Goal: Task Accomplishment & Management: Manage account settings

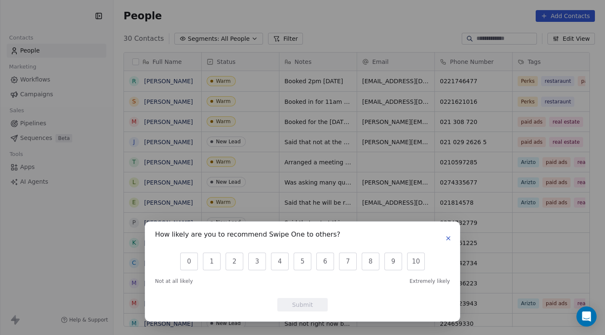
scroll to position [295, 492]
click at [448, 239] on icon "button" at bounding box center [448, 238] width 3 height 3
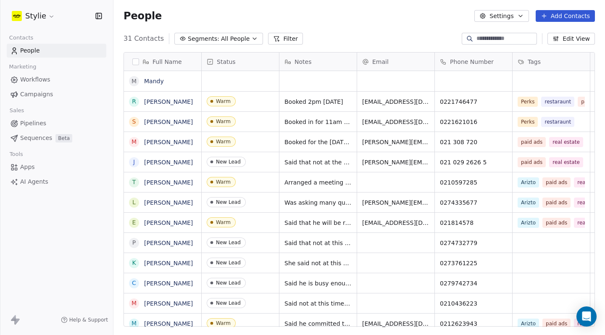
click at [44, 122] on span "Pipelines" at bounding box center [33, 123] width 26 height 9
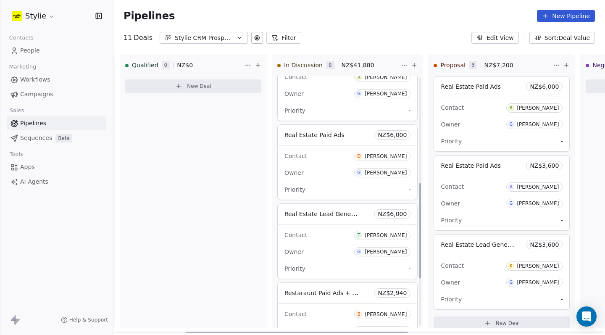
scroll to position [281, 0]
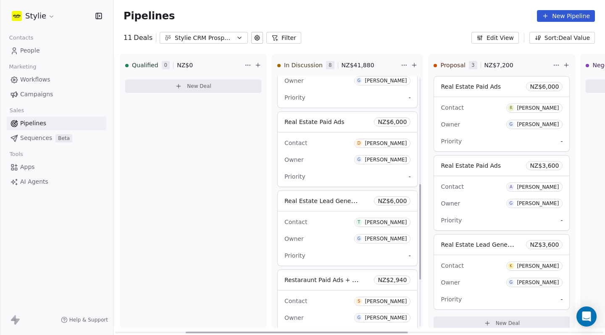
click at [342, 164] on div "Owner G [PERSON_NAME]" at bounding box center [348, 159] width 126 height 13
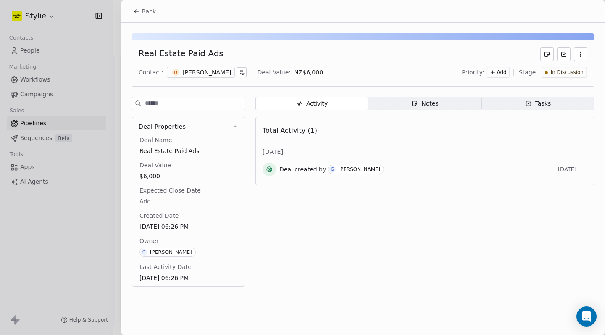
click at [441, 109] on span "Notes Notes" at bounding box center [425, 103] width 113 height 13
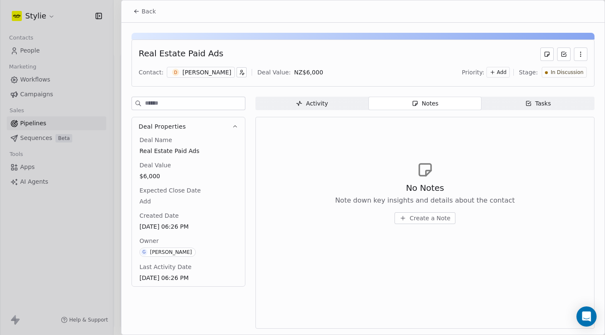
click at [424, 214] on button "Create a Note" at bounding box center [425, 218] width 61 height 12
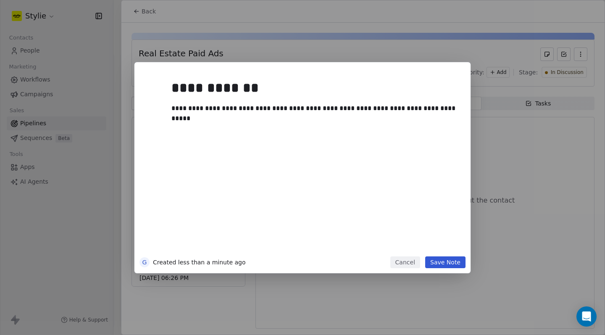
click at [451, 259] on button "Save Note" at bounding box center [445, 262] width 40 height 12
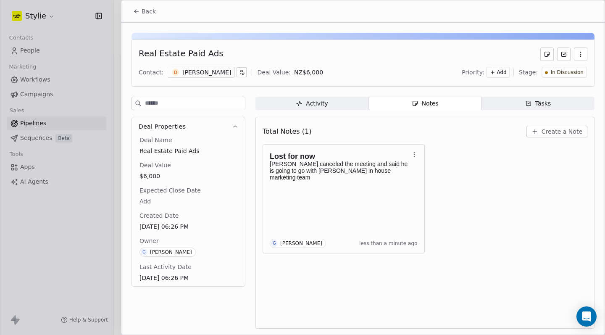
click at [535, 113] on div "Activity Activity Notes Notes Tasks Tasks Total Notes (1) Create a Note Lost fo…" at bounding box center [425, 215] width 339 height 237
click at [531, 108] on span "Tasks Tasks" at bounding box center [538, 103] width 113 height 13
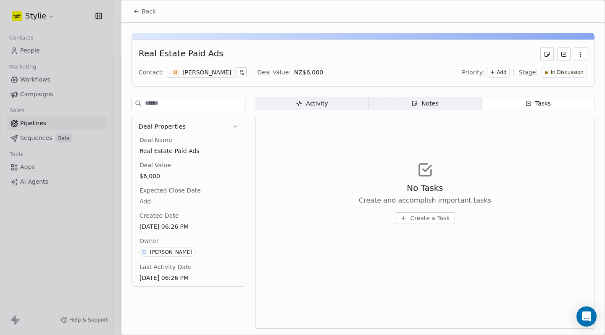
click at [446, 223] on button "Create a Task" at bounding box center [425, 218] width 60 height 12
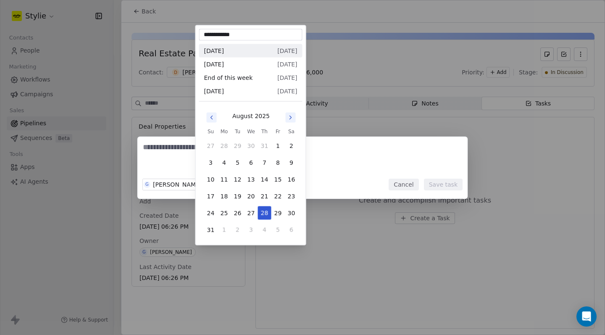
click at [211, 187] on body "Stylie Contacts People Marketing Workflows Campaigns Sales Pipelines Sequences …" at bounding box center [302, 167] width 605 height 335
click at [289, 119] on icon "Go to next month" at bounding box center [291, 117] width 7 height 7
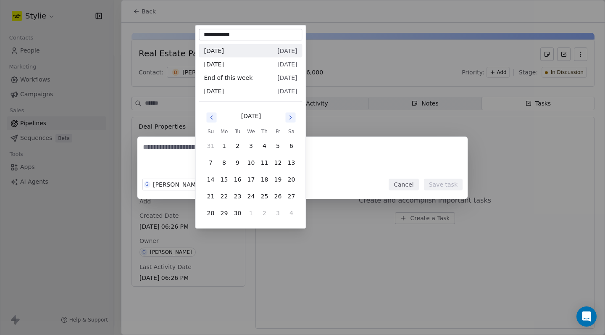
click at [289, 119] on icon "Go to next month" at bounding box center [291, 117] width 7 height 7
click at [253, 150] on button "1" at bounding box center [251, 145] width 13 height 13
type input "**********"
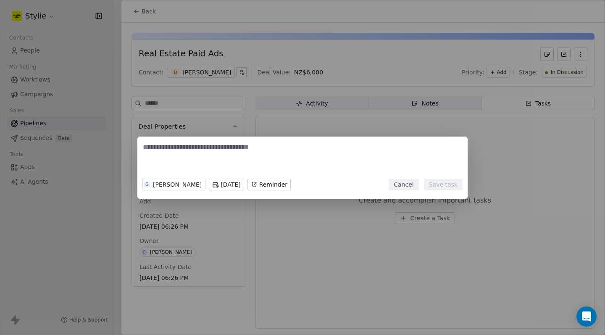
click at [244, 149] on textarea at bounding box center [302, 158] width 319 height 33
click at [255, 189] on body "Stylie Contacts People Marketing Workflows Campaigns Sales Pipelines Sequences …" at bounding box center [302, 167] width 605 height 335
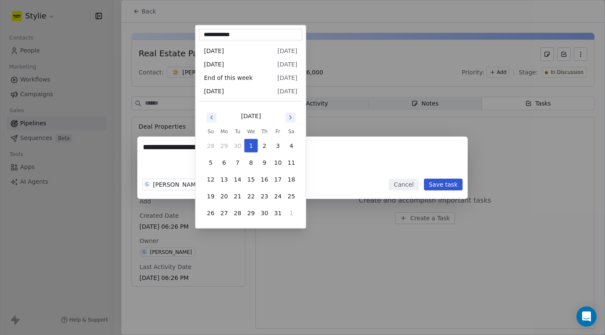
click at [317, 161] on div "**********" at bounding box center [302, 168] width 605 height 62
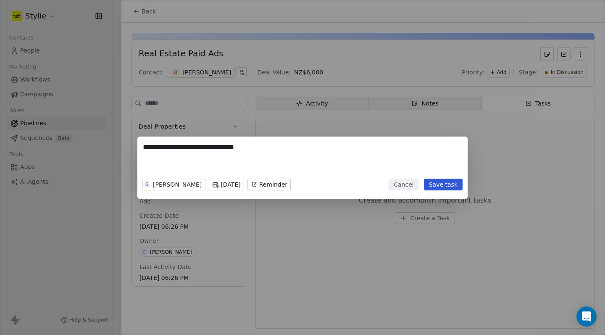
click at [288, 139] on div "**********" at bounding box center [302, 168] width 330 height 62
click at [270, 150] on textarea "**********" at bounding box center [302, 158] width 319 height 33
type textarea "**********"
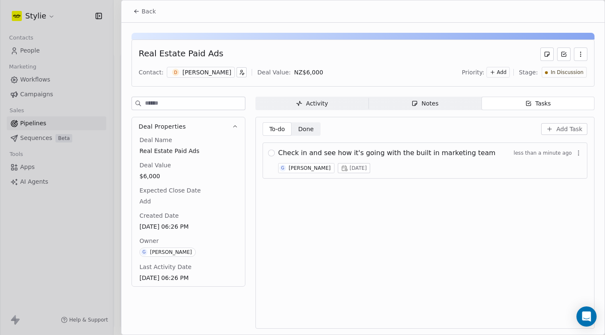
click at [132, 11] on button "Back" at bounding box center [144, 11] width 33 height 15
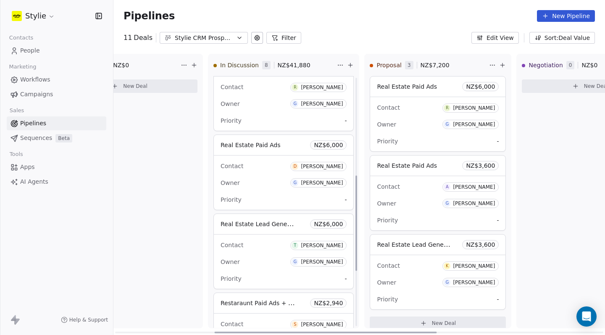
scroll to position [257, 0]
click at [277, 269] on div "Contact T Tina Owner G Gareth Fleck Priority -" at bounding box center [284, 262] width 140 height 54
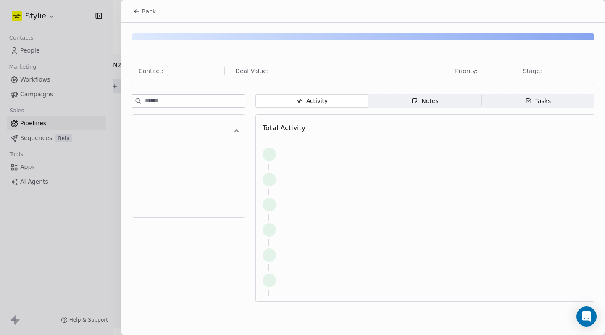
click at [444, 99] on span "Notes Notes" at bounding box center [425, 100] width 113 height 13
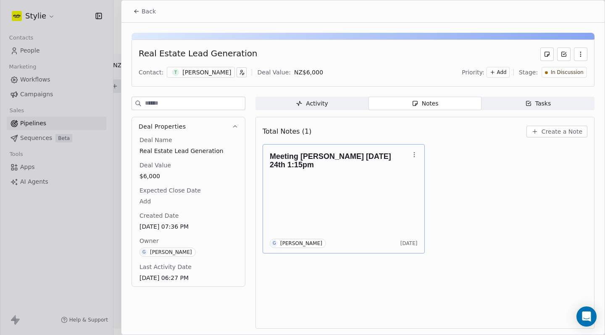
click at [381, 160] on h1 "Meeting Tina Sunday 24th 1:15pm" at bounding box center [340, 160] width 140 height 17
click at [508, 184] on div "**********" at bounding box center [302, 167] width 605 height 211
click at [564, 133] on span "Create a Note" at bounding box center [562, 131] width 41 height 8
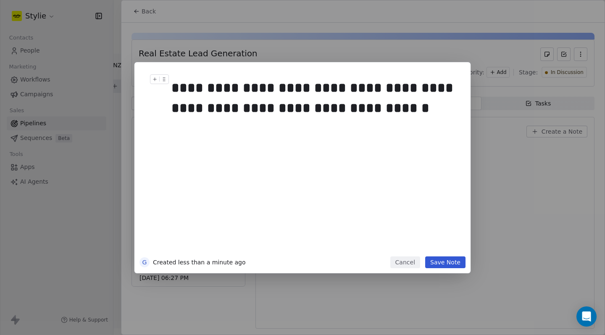
click at [222, 95] on div "**********" at bounding box center [316, 98] width 288 height 40
click at [228, 84] on div "**********" at bounding box center [316, 98] width 288 height 40
click at [228, 86] on div "**********" at bounding box center [316, 98] width 288 height 40
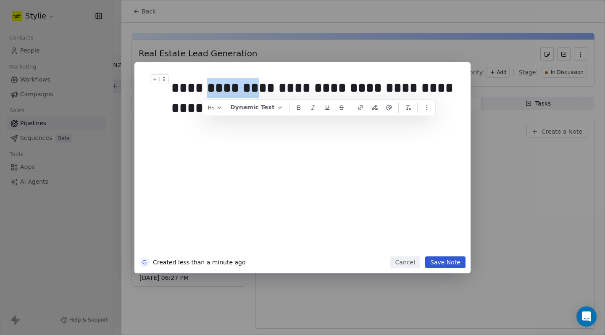
click at [234, 91] on div "**********" at bounding box center [316, 98] width 288 height 40
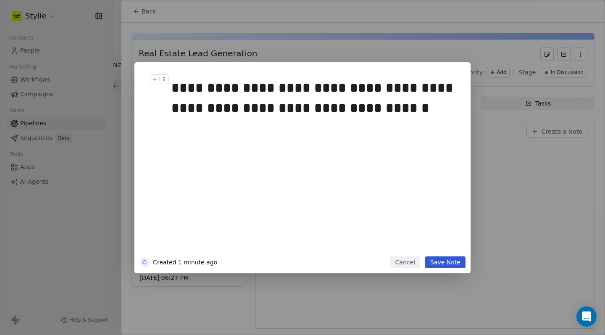
click at [259, 121] on div "**********" at bounding box center [316, 163] width 288 height 179
click at [244, 89] on div "**********" at bounding box center [316, 98] width 288 height 40
click at [453, 259] on button "Save Note" at bounding box center [445, 262] width 40 height 12
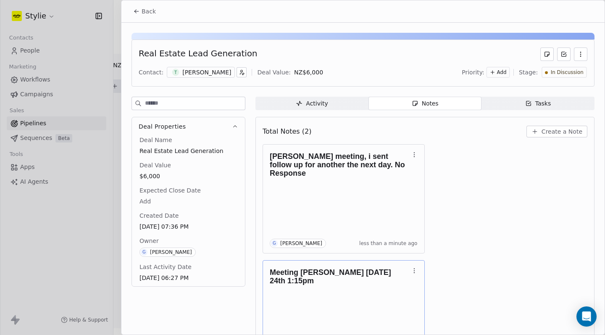
click at [134, 18] on button "Back" at bounding box center [144, 11] width 33 height 15
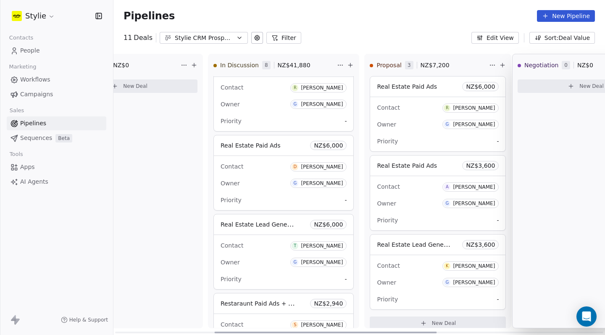
drag, startPoint x: 463, startPoint y: 20, endPoint x: 523, endPoint y: 49, distance: 66.6
click at [523, 49] on div "Pipelines New Pipeline 11 Deals Stylie CRM Prospecting Filter Edit View Sort: D…" at bounding box center [359, 167] width 492 height 335
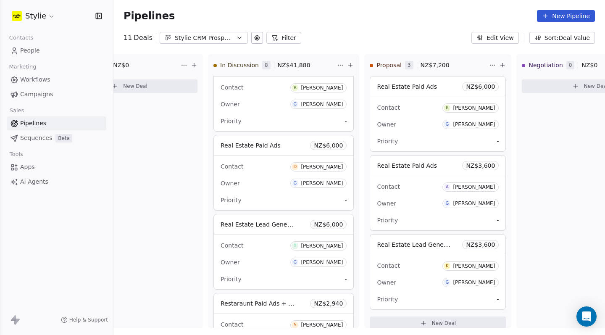
drag, startPoint x: 533, startPoint y: 1, endPoint x: 477, endPoint y: 27, distance: 61.3
click at [477, 27] on div "Pipelines New Pipeline" at bounding box center [359, 16] width 492 height 32
click at [135, 151] on div "Qualified 0 New Deal" at bounding box center [129, 191] width 147 height 274
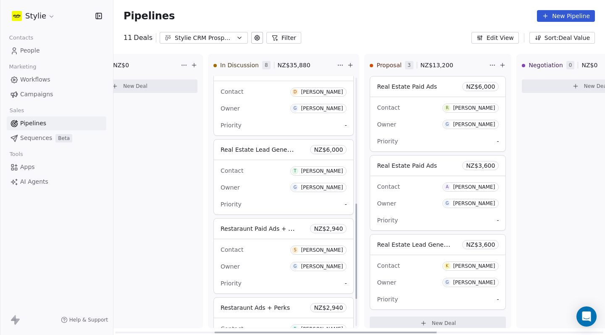
scroll to position [392, 0]
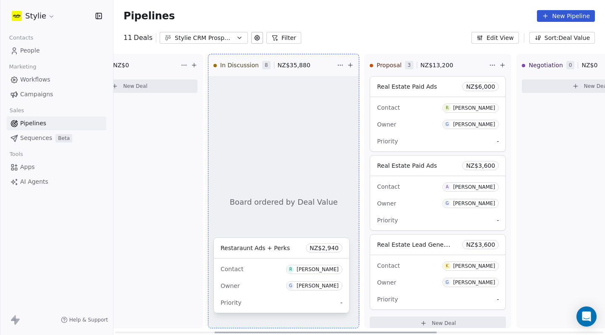
drag, startPoint x: 270, startPoint y: 276, endPoint x: 265, endPoint y: 281, distance: 6.5
click at [265, 281] on div "New Lead 0 NZ$ 0 New Deal Qualified 0 NZ$ 0 New Deal In Discussion 8 NZ$ 35,880…" at bounding box center [140, 194] width 492 height 281
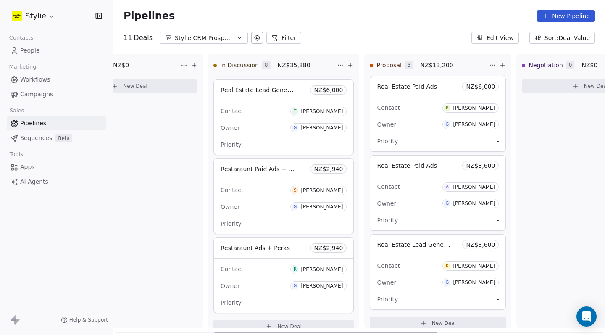
click at [194, 65] on icon at bounding box center [194, 65] width 7 height 7
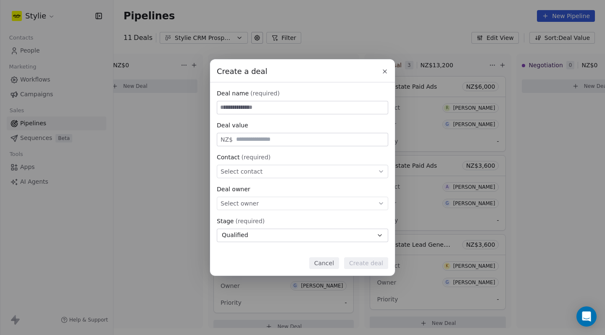
click at [388, 69] on icon at bounding box center [385, 71] width 7 height 7
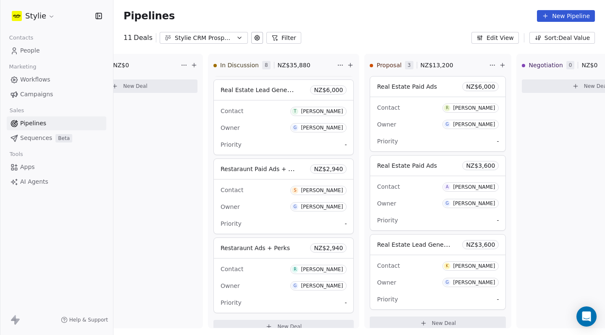
click at [98, 18] on icon "button" at bounding box center [98, 15] width 0 height 5
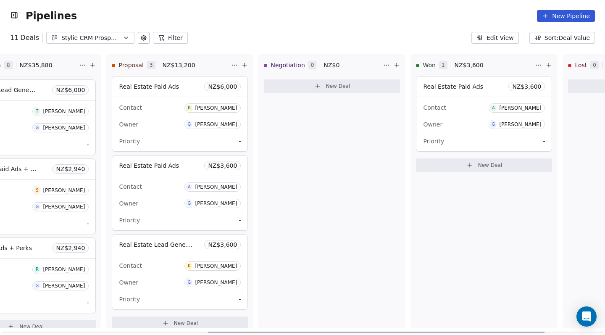
scroll to position [0, 355]
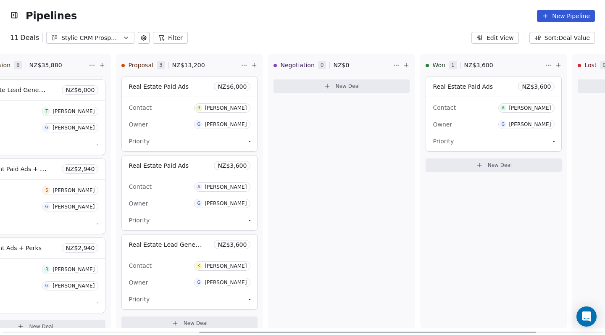
drag, startPoint x: 390, startPoint y: 331, endPoint x: 462, endPoint y: 271, distance: 93.8
click at [462, 271] on div "New Lead 0 NZ$ 0 New Deal Qualified 0 NZ$ 0 New Deal In Discussion 8 NZ$ 35,880…" at bounding box center [302, 194] width 605 height 281
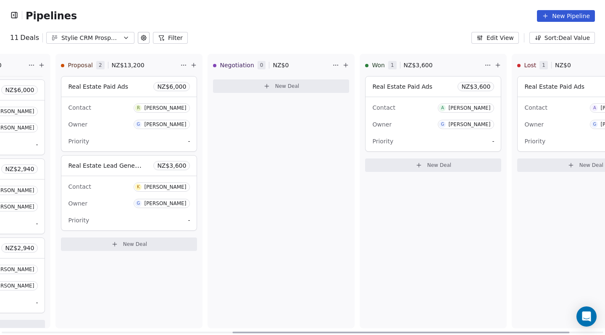
scroll to position [0, 413]
click at [251, 297] on div "Negotiation 0 NZ$ 0 New Deal" at bounding box center [283, 191] width 147 height 274
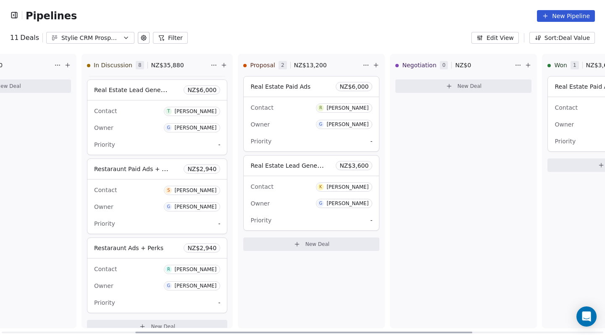
drag, startPoint x: 245, startPoint y: 332, endPoint x: 137, endPoint y: 335, distance: 107.6
click at [138, 333] on div at bounding box center [303, 333] width 337 height 2
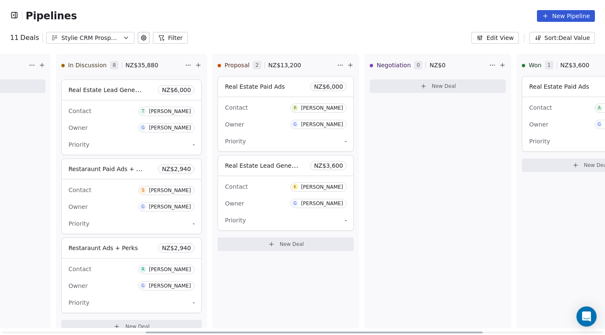
scroll to position [0, 258]
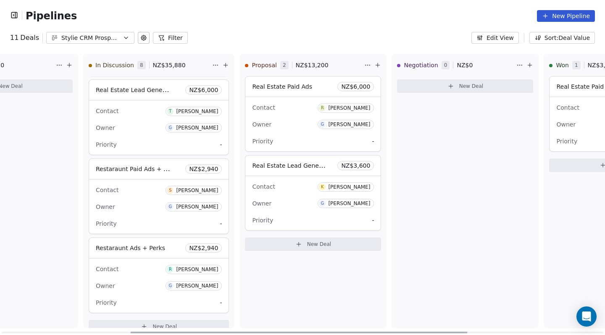
drag, startPoint x: 289, startPoint y: 333, endPoint x: 293, endPoint y: 327, distance: 6.6
click at [295, 329] on div "New Lead 0 NZ$ 0 New Deal Qualified 0 NZ$ 0 New Deal In Discussion 8 NZ$ 35,880…" at bounding box center [302, 194] width 605 height 281
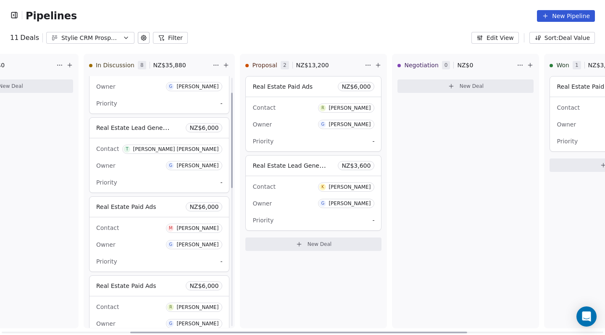
scroll to position [40, 0]
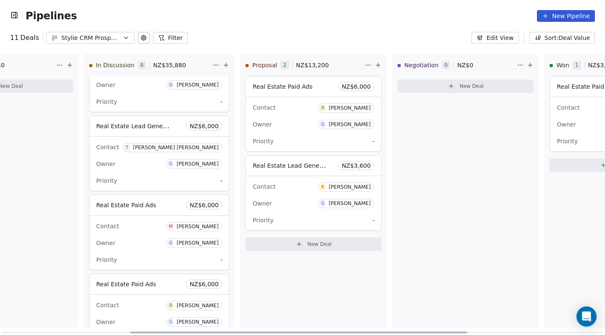
click at [140, 302] on div "Contact R Roei Siboni" at bounding box center [159, 305] width 126 height 14
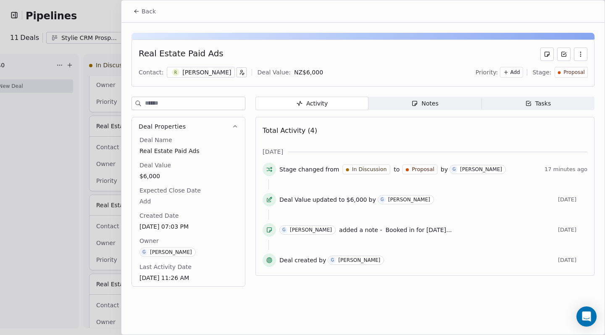
click at [436, 108] on span "Notes Notes" at bounding box center [425, 103] width 113 height 13
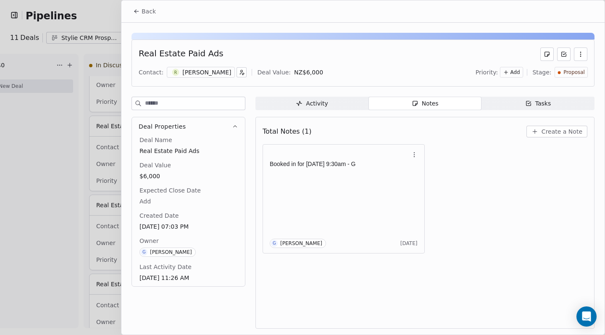
click at [84, 224] on div at bounding box center [302, 167] width 605 height 335
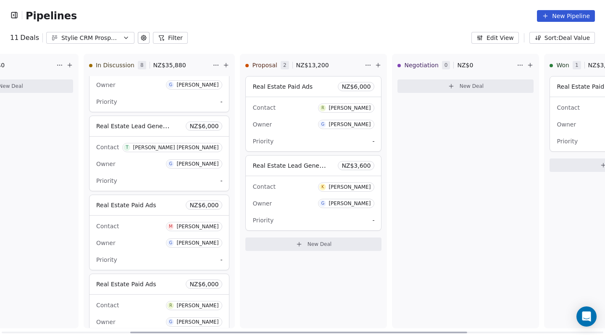
click at [301, 132] on div "Contact R Roei Siboni Owner G Gareth Fleck Priority -" at bounding box center [313, 124] width 135 height 54
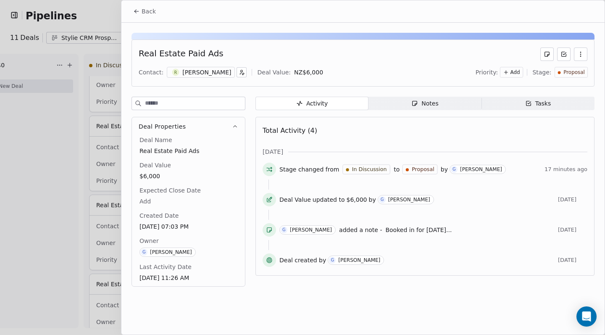
click at [405, 106] on span "Notes Notes" at bounding box center [425, 103] width 113 height 13
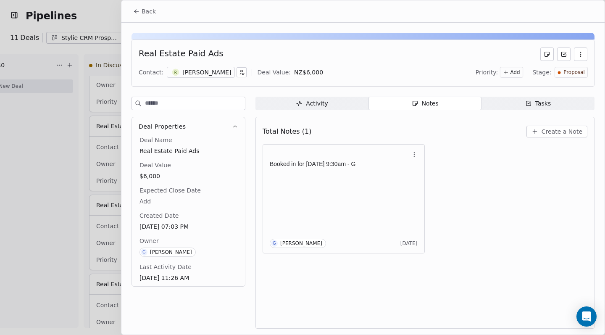
click at [322, 102] on div "Activity" at bounding box center [312, 103] width 32 height 9
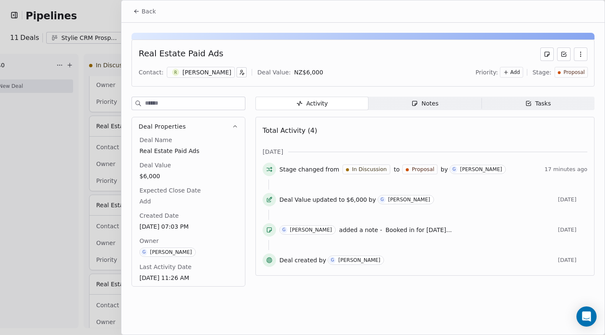
click at [69, 190] on div at bounding box center [302, 167] width 605 height 335
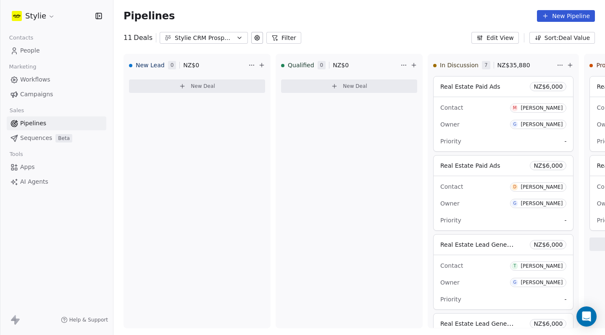
click at [157, 303] on div "New Lead 0 NZ$ 0 New Deal" at bounding box center [197, 191] width 147 height 274
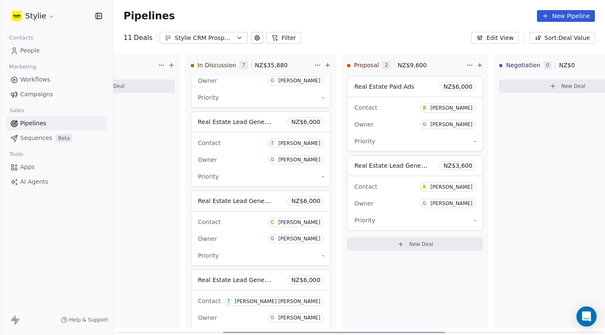
scroll to position [0, 246]
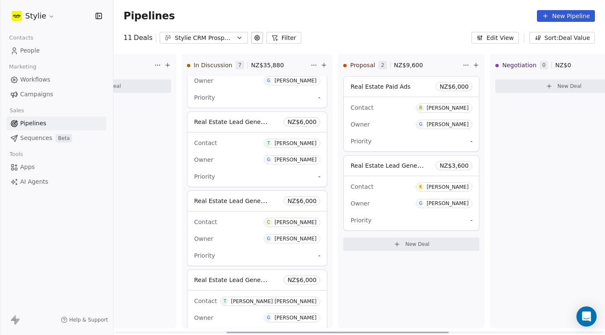
drag, startPoint x: 333, startPoint y: 334, endPoint x: 444, endPoint y: 326, distance: 111.7
click at [444, 326] on div "New Lead 0 NZ$ 0 New Deal Qualified 0 NZ$ 0 New Deal In Discussion 7 NZ$ 35,880…" at bounding box center [359, 194] width 492 height 281
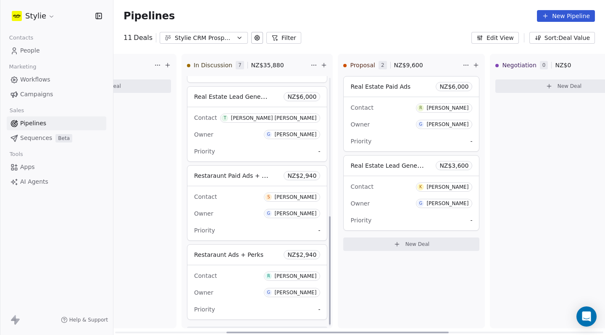
scroll to position [228, 0]
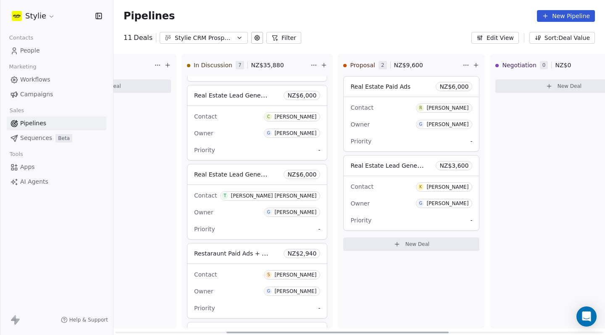
click at [403, 123] on div "Owner G [PERSON_NAME]" at bounding box center [412, 124] width 122 height 13
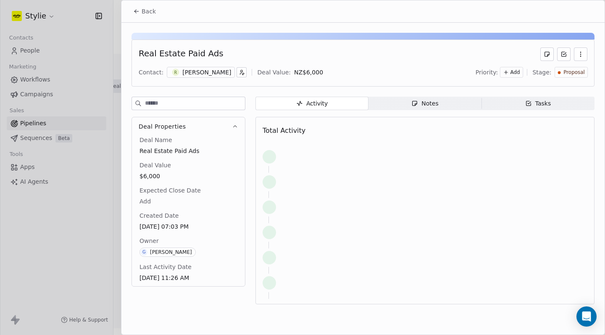
click at [447, 106] on span "Notes Notes" at bounding box center [425, 103] width 113 height 13
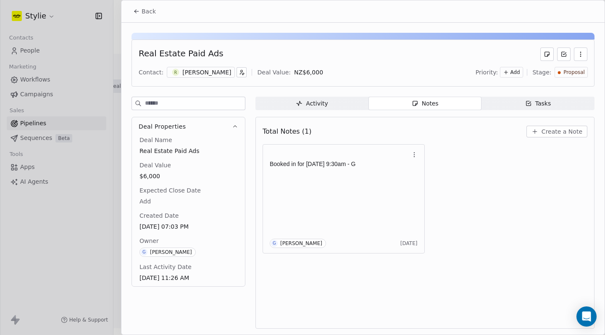
click at [556, 130] on span "Create a Note" at bounding box center [562, 131] width 41 height 8
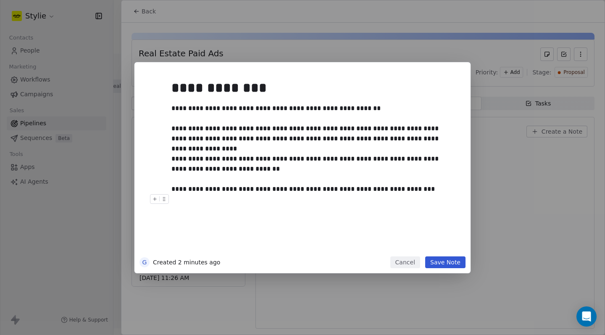
click at [444, 264] on button "Save Note" at bounding box center [445, 262] width 40 height 12
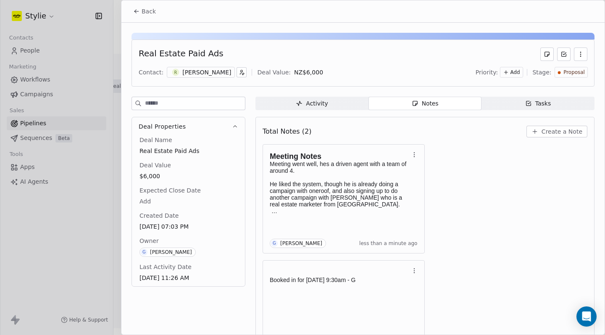
click at [540, 104] on div "Tasks" at bounding box center [538, 103] width 26 height 9
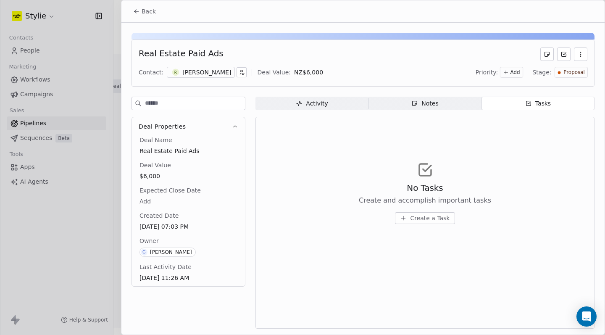
click at [425, 222] on span "Create a Task" at bounding box center [430, 218] width 40 height 8
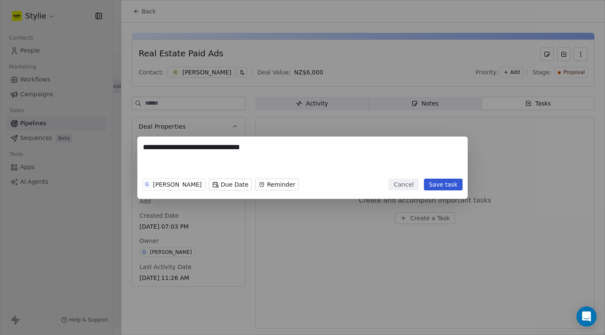
type textarea "**********"
click at [234, 185] on body "Stylie Contacts People Marketing Workflows Campaigns Sales Pipelines Sequences …" at bounding box center [302, 167] width 605 height 335
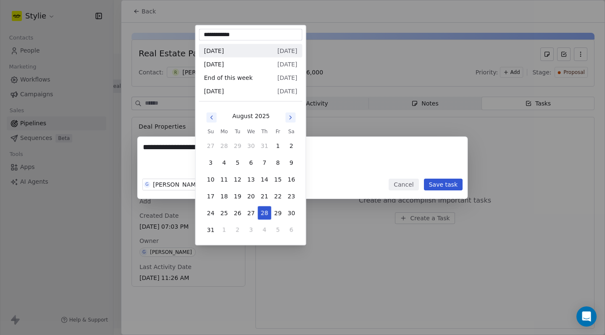
click at [290, 117] on icon "Go to next month" at bounding box center [291, 117] width 7 height 7
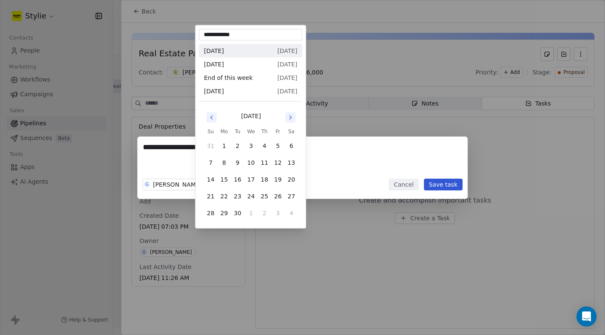
click at [290, 119] on icon "Go to next month" at bounding box center [291, 117] width 7 height 7
click at [251, 147] on button "1" at bounding box center [251, 145] width 13 height 13
type input "**********"
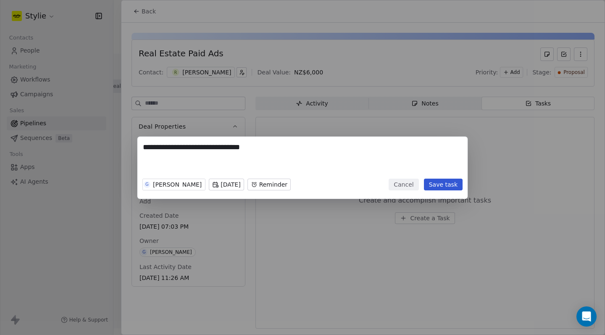
click at [449, 185] on button "Save task" at bounding box center [443, 185] width 39 height 12
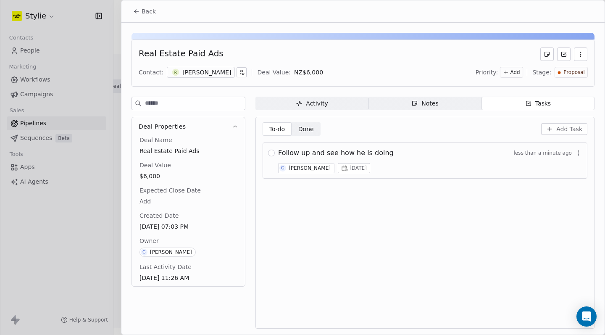
click at [482, 153] on div "Follow up and see how he is doing less than a minute ago" at bounding box center [430, 153] width 304 height 10
click at [365, 170] on span "Wed, 01 Oct 2025" at bounding box center [358, 168] width 17 height 7
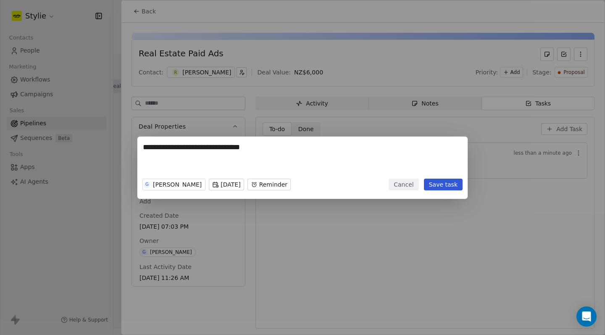
click at [216, 184] on body "Stylie Contacts People Marketing Workflows Campaigns Sales Pipelines Sequences …" at bounding box center [302, 167] width 605 height 335
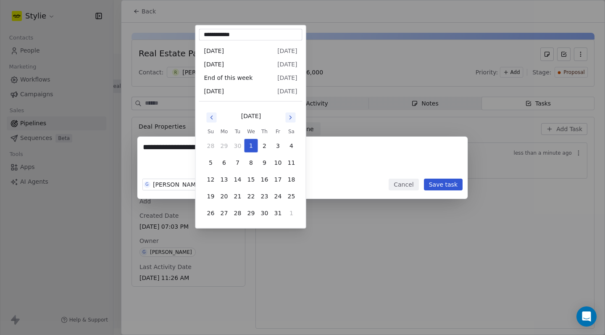
click at [217, 119] on button "Go to previous month" at bounding box center [212, 118] width 12 height 12
click at [287, 120] on button "Go to next month" at bounding box center [291, 118] width 10 height 10
click at [441, 180] on div "**********" at bounding box center [302, 168] width 605 height 62
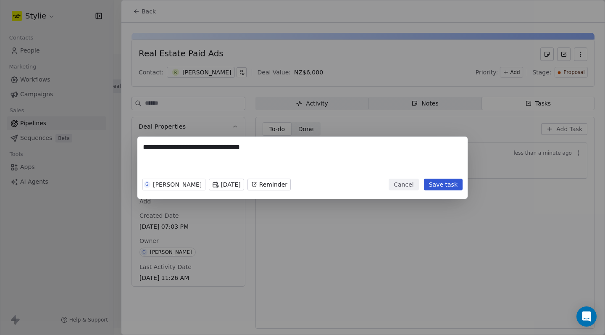
click at [441, 185] on button "Save task" at bounding box center [443, 185] width 39 height 12
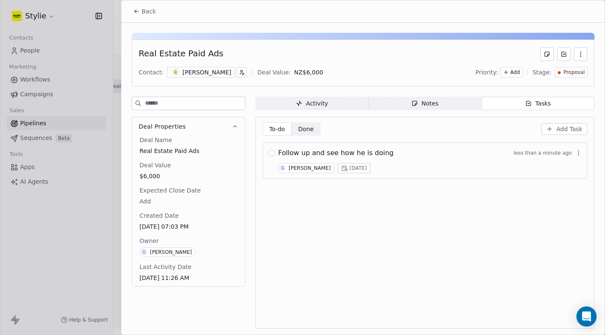
click at [54, 119] on div at bounding box center [302, 167] width 605 height 335
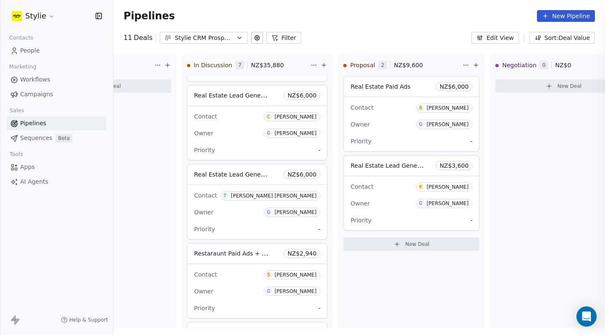
click at [42, 123] on div at bounding box center [302, 167] width 605 height 335
click at [510, 61] on span "Negotiation" at bounding box center [519, 65] width 34 height 8
click at [511, 67] on span "Negotiation" at bounding box center [519, 65] width 34 height 8
click at [510, 66] on span "Negotiation" at bounding box center [519, 65] width 34 height 8
click at [512, 116] on div "Negotiation 0 NZ$ 0 New Deal" at bounding box center [563, 191] width 147 height 274
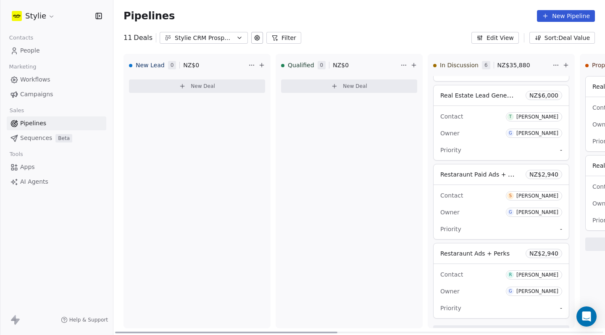
drag, startPoint x: 351, startPoint y: 335, endPoint x: 84, endPoint y: 273, distance: 273.5
click at [84, 273] on div "Stylie Contacts People Marketing Workflows Campaigns Sales Pipelines Sequences …" at bounding box center [302, 167] width 605 height 335
click at [252, 66] on html "Stylie Contacts People Marketing Workflows Campaigns Sales Pipelines Sequences …" at bounding box center [302, 167] width 605 height 335
click at [222, 62] on html "Stylie Contacts People Marketing Workflows Campaigns Sales Pipelines Sequences …" at bounding box center [302, 167] width 605 height 335
drag, startPoint x: 315, startPoint y: 333, endPoint x: 273, endPoint y: 333, distance: 42.0
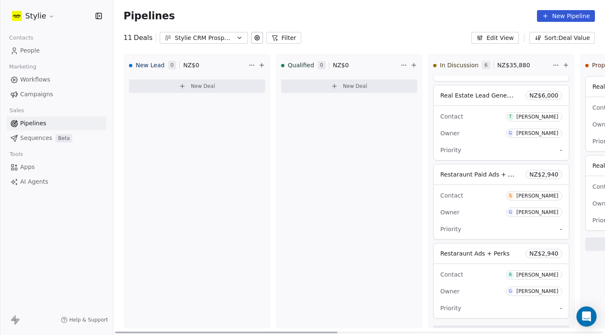
click at [273, 333] on div at bounding box center [226, 333] width 222 height 2
click at [150, 63] on span "New Lead" at bounding box center [150, 65] width 29 height 8
click at [156, 69] on span "New Lead" at bounding box center [150, 65] width 29 height 8
click at [156, 68] on span "New Lead" at bounding box center [150, 65] width 29 height 8
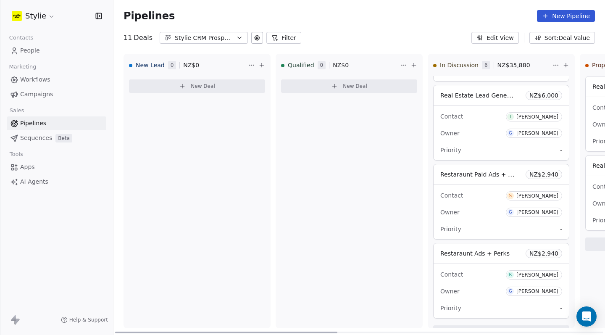
click at [155, 64] on span "New Lead" at bounding box center [150, 65] width 29 height 8
click at [149, 66] on span "New Lead" at bounding box center [150, 65] width 29 height 8
click at [129, 68] on div "New Lead 0 NZ$ 0" at bounding box center [197, 65] width 146 height 22
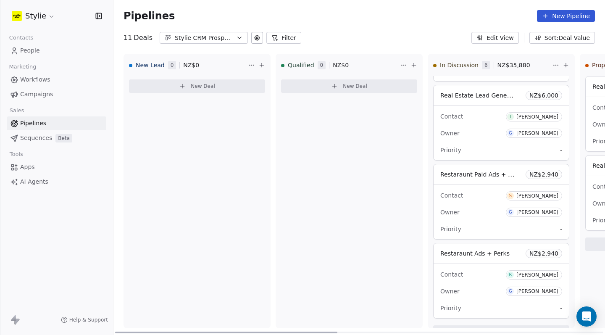
click at [142, 64] on span "New Lead" at bounding box center [150, 65] width 29 height 8
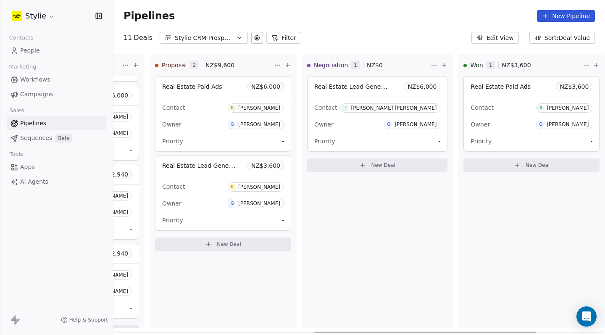
scroll to position [0, 429]
drag, startPoint x: 289, startPoint y: 333, endPoint x: 483, endPoint y: 293, distance: 198.4
click at [483, 293] on div "New Lead 0 NZ$ 0 New Deal Qualified 0 NZ$ 0 New Deal In Discussion 6 NZ$ 35,880…" at bounding box center [359, 194] width 492 height 281
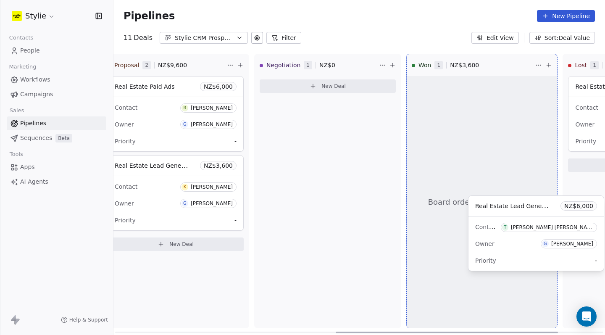
scroll to position [0, 490]
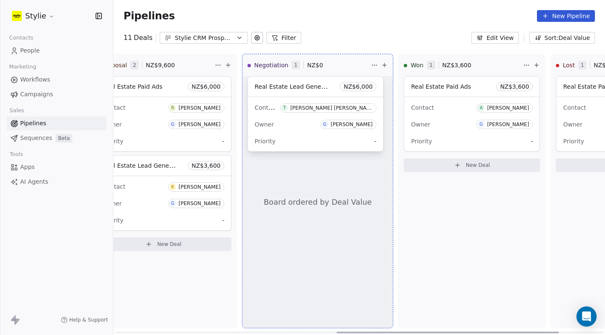
drag, startPoint x: 373, startPoint y: 121, endPoint x: 291, endPoint y: 131, distance: 82.6
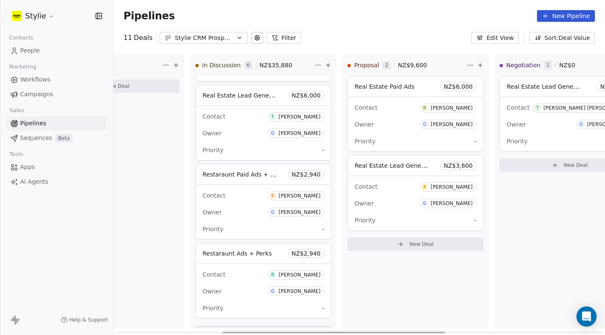
scroll to position [0, 235]
drag, startPoint x: 354, startPoint y: 333, endPoint x: 239, endPoint y: 324, distance: 115.5
click at [239, 324] on div "New Lead 0 NZ$ 0 New Deal Qualified 0 NZ$ 0 New Deal In Discussion 6 NZ$ 35,880…" at bounding box center [359, 194] width 492 height 281
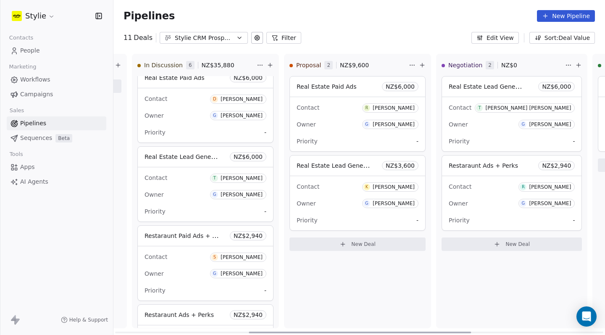
scroll to position [0, 295]
drag, startPoint x: 313, startPoint y: 332, endPoint x: 294, endPoint y: 331, distance: 19.4
click at [294, 332] on div at bounding box center [359, 333] width 222 height 2
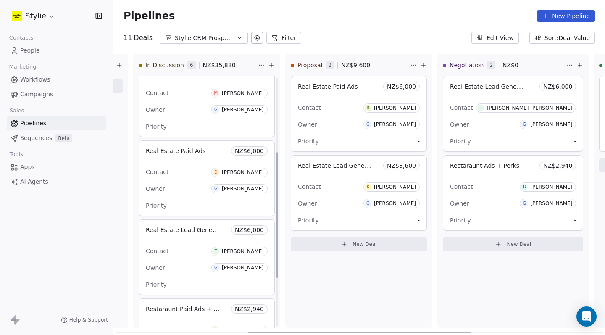
scroll to position [0, 0]
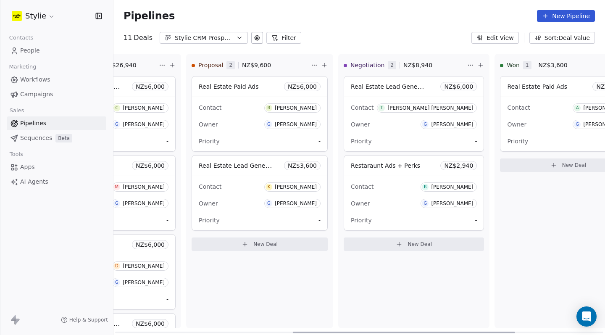
scroll to position [0, 393]
drag, startPoint x: 324, startPoint y: 332, endPoint x: 501, endPoint y: 327, distance: 177.9
click at [501, 327] on div "New Lead 0 NZ$ 0 New Deal Qualified 0 NZ$ 0 New Deal In Discussion 5 NZ$ 26,940…" at bounding box center [359, 194] width 492 height 281
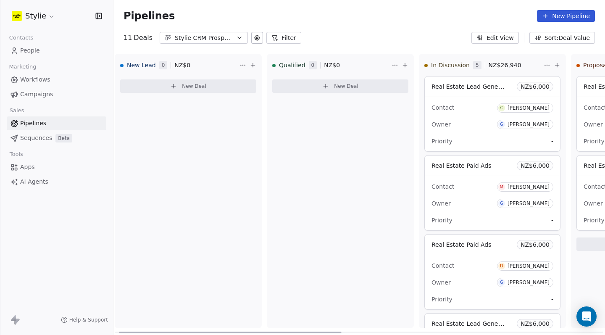
scroll to position [0, 0]
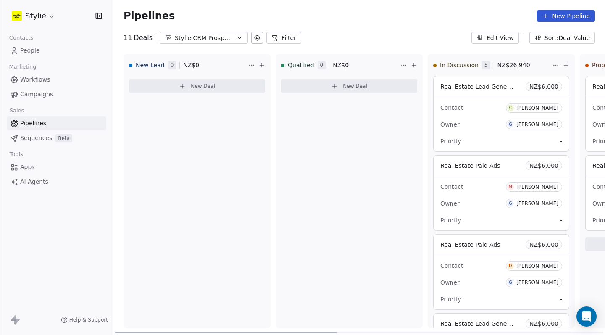
drag, startPoint x: 299, startPoint y: 333, endPoint x: 84, endPoint y: 322, distance: 215.5
click at [84, 322] on div "Stylie Contacts People Marketing Workflows Campaigns Sales Pipelines Sequences …" at bounding box center [302, 167] width 605 height 335
click at [38, 55] on link "People" at bounding box center [57, 51] width 100 height 14
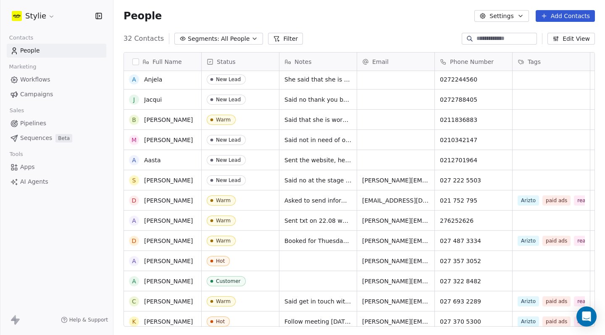
scroll to position [390, 0]
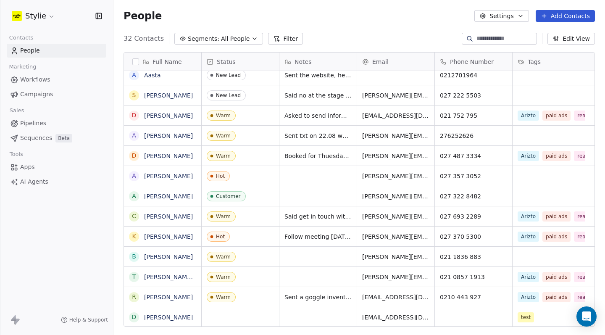
click at [224, 277] on div "Warm" at bounding box center [223, 277] width 15 height 6
click at [212, 278] on icon "grid" at bounding box center [212, 276] width 3 height 3
click at [133, 277] on button "grid" at bounding box center [132, 277] width 7 height 7
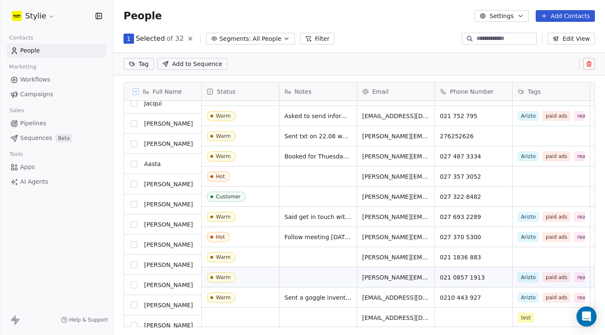
scroll to position [6, 0]
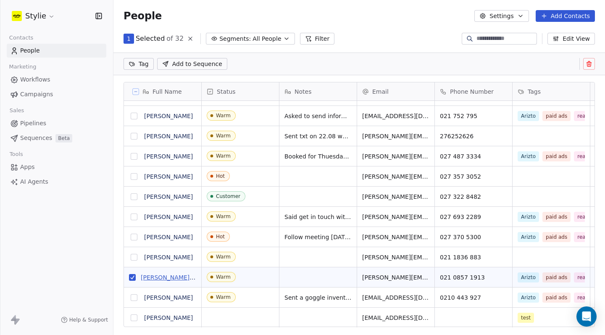
click at [166, 276] on link "[PERSON_NAME] [PERSON_NAME]" at bounding box center [191, 277] width 100 height 7
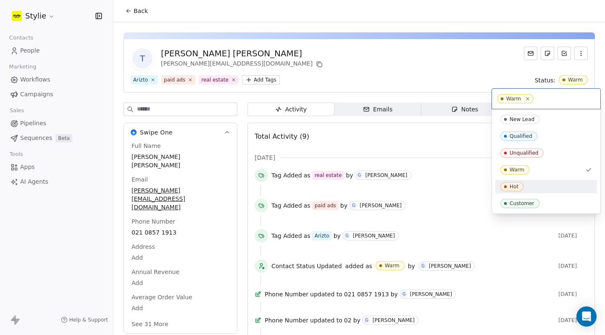
click at [517, 190] on span "Hot" at bounding box center [512, 186] width 23 height 9
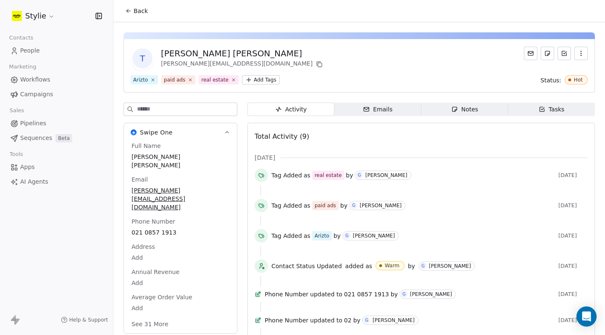
click at [126, 11] on icon at bounding box center [128, 11] width 7 height 7
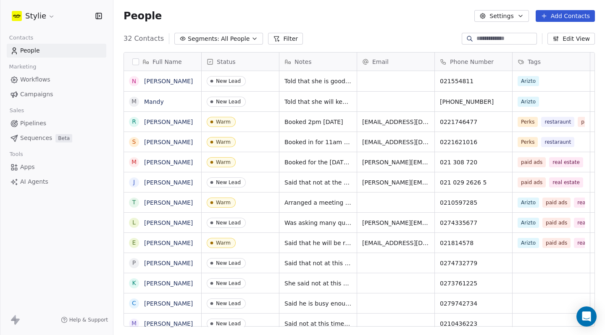
click at [563, 20] on button "Add Contacts" at bounding box center [565, 16] width 59 height 12
click at [583, 37] on span "Create new contact" at bounding box center [568, 34] width 58 height 9
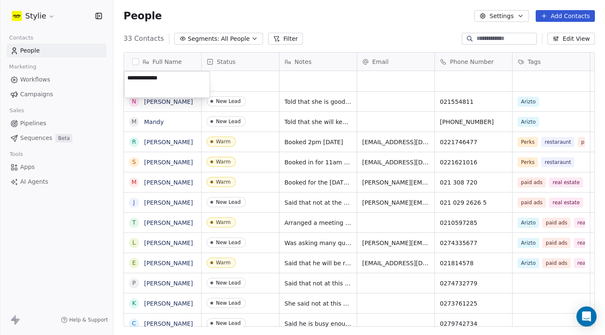
type textarea "**********"
click at [241, 92] on html "[PERSON_NAME] Contacts People Marketing Workflows Campaigns Sales Pipelines Seq…" at bounding box center [302, 167] width 605 height 335
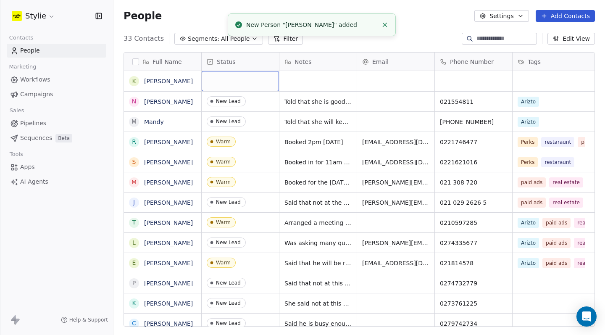
click at [219, 81] on div "grid" at bounding box center [240, 81] width 77 height 20
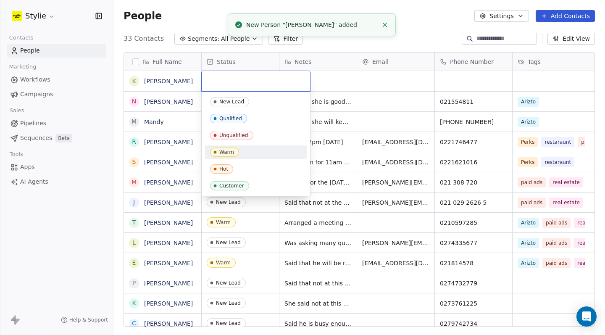
click at [229, 156] on span "Warm" at bounding box center [224, 152] width 29 height 9
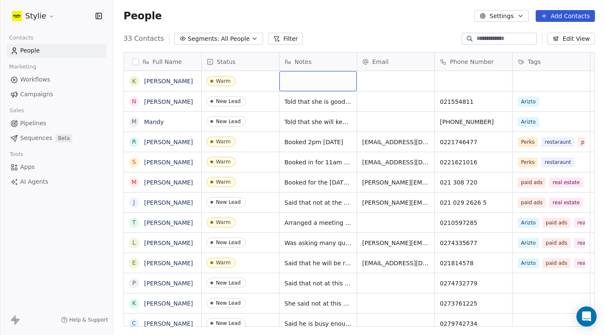
click at [322, 82] on div "grid" at bounding box center [318, 81] width 77 height 20
type textarea "*"
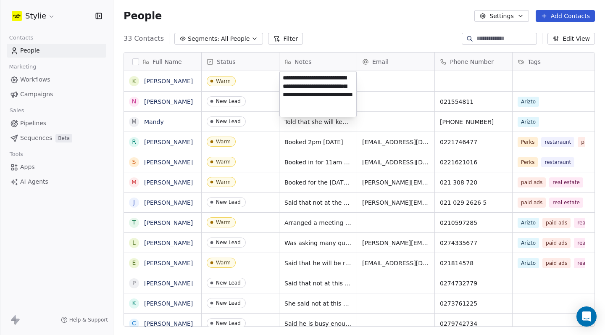
type textarea "**********"
click at [467, 121] on html "Stylie Contacts People Marketing Workflows Campaigns Sales Pipelines Sequences …" at bounding box center [302, 167] width 605 height 335
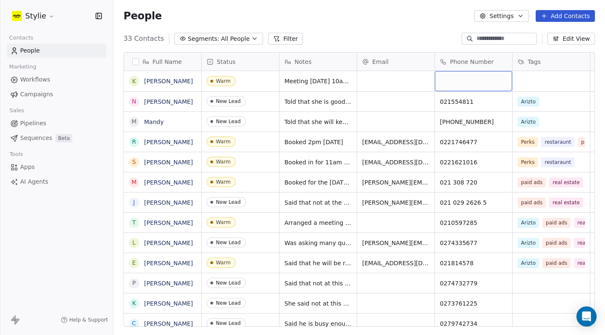
click at [496, 1] on div "People Settings Add Contacts" at bounding box center [359, 16] width 492 height 32
click at [462, 81] on div "grid" at bounding box center [473, 81] width 77 height 20
type input "**********"
click at [411, 85] on html "Stylie Contacts People Marketing Workflows Campaigns Sales Pipelines Sequences …" at bounding box center [302, 167] width 605 height 335
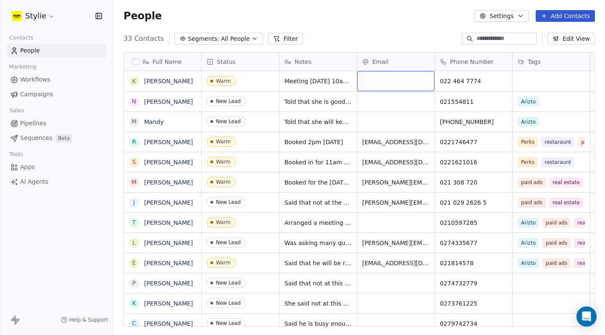
click at [398, 79] on div "grid" at bounding box center [395, 81] width 77 height 20
type input "**********"
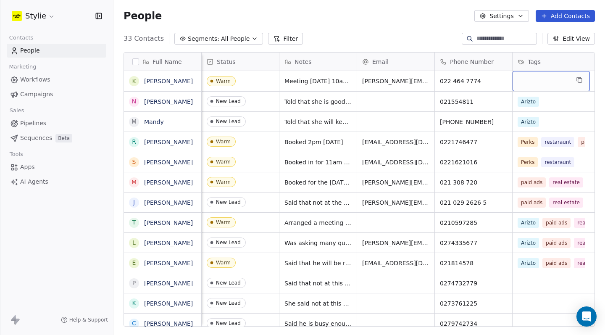
scroll to position [0, 2]
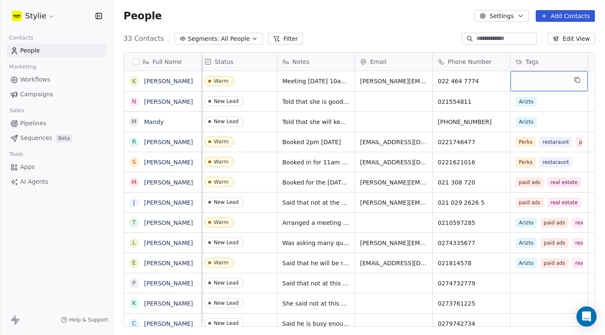
click at [542, 82] on div "grid" at bounding box center [549, 81] width 77 height 20
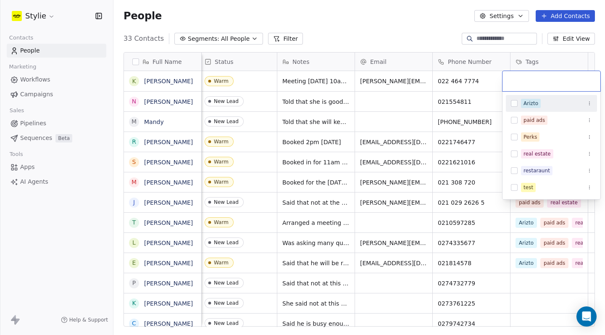
click at [565, 79] on input "text" at bounding box center [552, 81] width 88 height 9
click at [512, 120] on button "Suggestions" at bounding box center [514, 120] width 7 height 7
click at [517, 105] on button "Suggestions" at bounding box center [514, 103] width 7 height 7
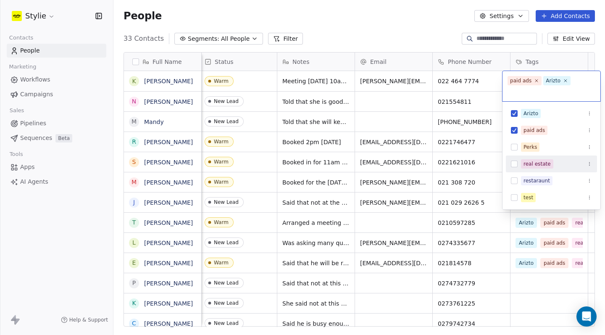
click at [509, 169] on div "real estate" at bounding box center [551, 163] width 91 height 13
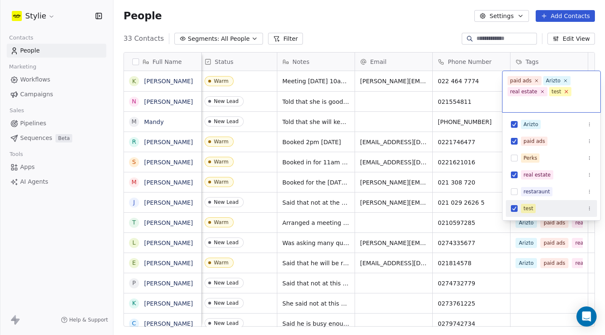
click at [566, 92] on icon at bounding box center [566, 91] width 3 height 3
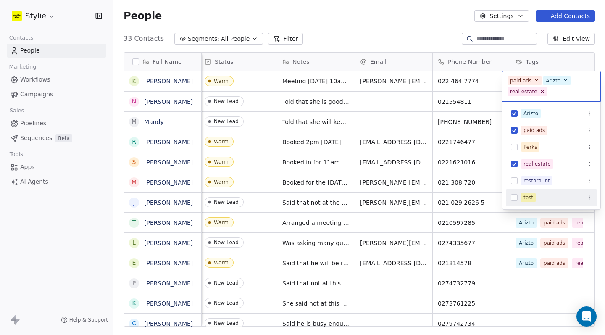
click at [395, 44] on html "Stylie Contacts People Marketing Workflows Campaigns Sales Pipelines Sequences …" at bounding box center [302, 167] width 605 height 335
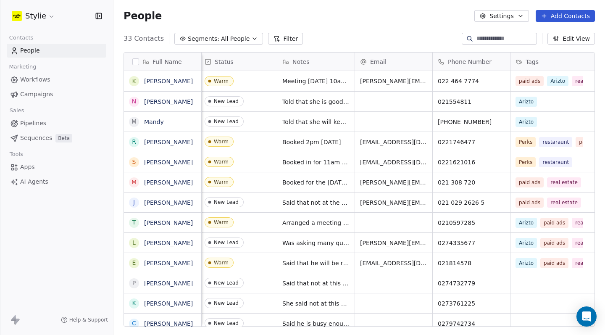
click at [48, 125] on link "Pipelines" at bounding box center [57, 123] width 100 height 14
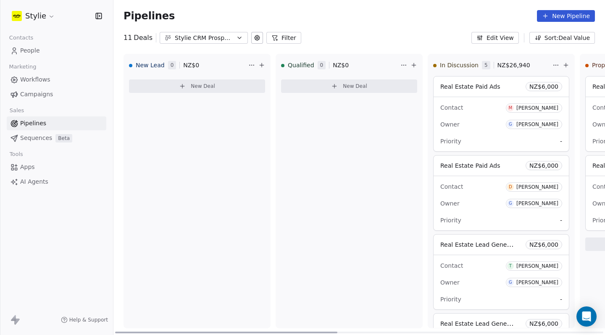
click at [327, 90] on button "New Deal" at bounding box center [349, 85] width 136 height 13
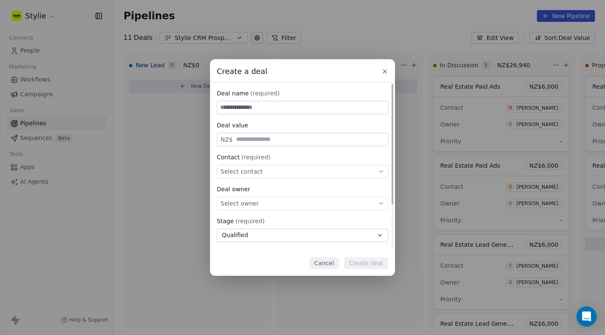
click at [264, 171] on div "Select contact" at bounding box center [303, 171] width 172 height 13
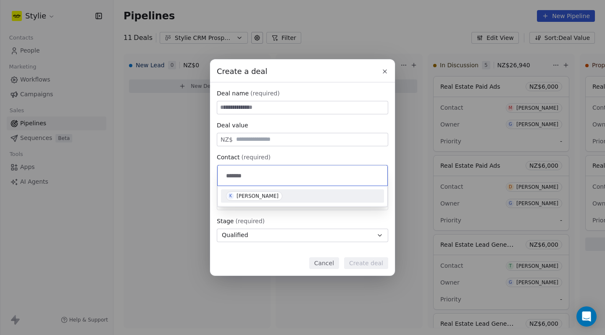
type input "*******"
click at [240, 194] on div "[PERSON_NAME]" at bounding box center [258, 196] width 42 height 6
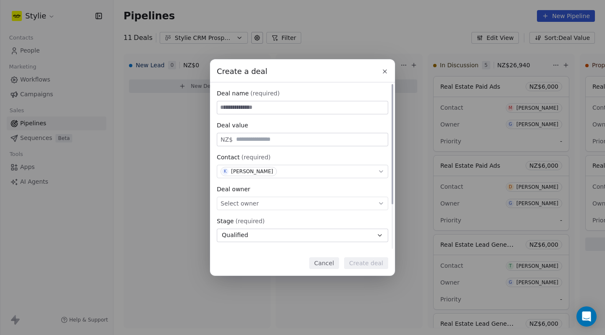
click at [296, 141] on input "text" at bounding box center [311, 139] width 152 height 6
type input "*****"
click at [287, 119] on div "Deal name (required) Deal value NZ$ ***** Contact (required) K [PERSON_NAME] De…" at bounding box center [303, 197] width 172 height 217
click at [282, 111] on input at bounding box center [302, 107] width 171 height 13
type input "**********"
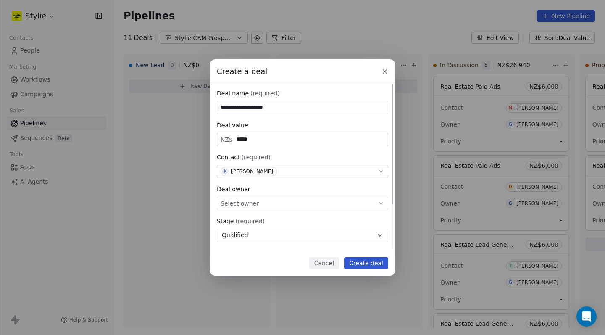
click at [290, 197] on div "Deal owner Select owner" at bounding box center [303, 197] width 172 height 25
click at [296, 206] on div "Select owner" at bounding box center [303, 203] width 172 height 13
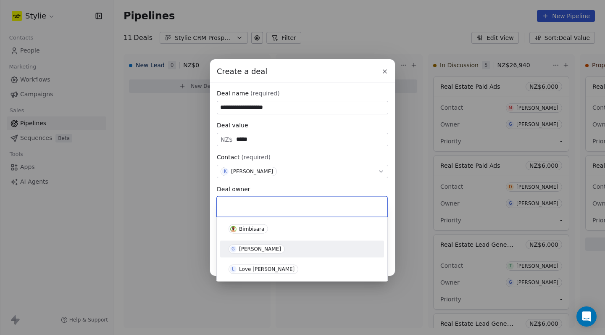
click at [257, 251] on div "[PERSON_NAME]" at bounding box center [260, 249] width 42 height 6
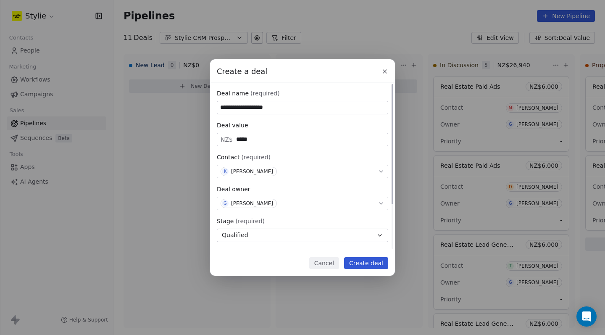
click at [317, 238] on button "Qualified" at bounding box center [303, 235] width 172 height 13
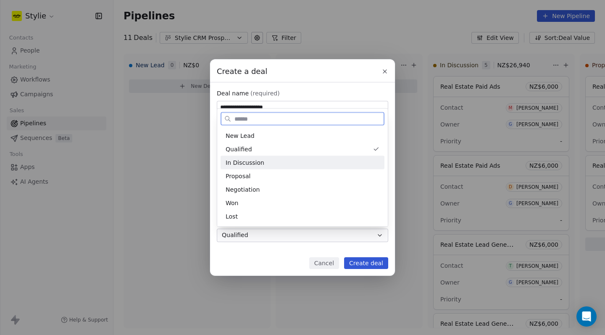
click at [263, 169] on div "In Discussion" at bounding box center [303, 162] width 164 height 13
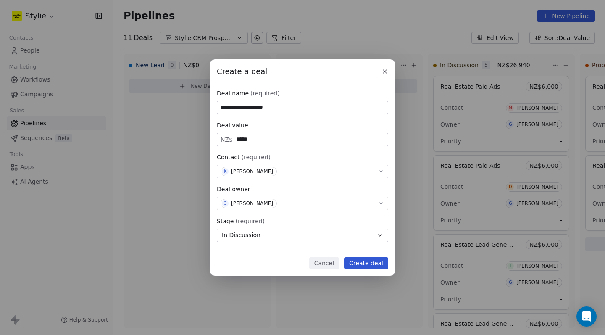
click at [367, 260] on button "Create deal" at bounding box center [366, 263] width 44 height 12
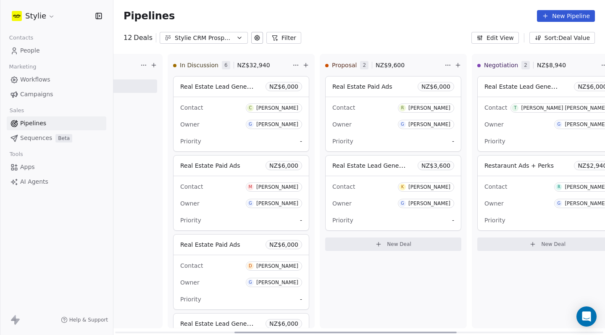
scroll to position [0, 280]
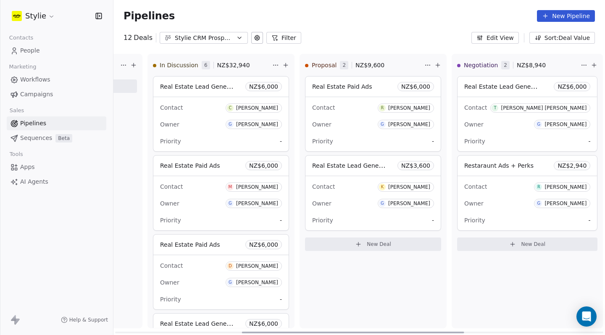
drag, startPoint x: 253, startPoint y: 332, endPoint x: 380, endPoint y: 303, distance: 130.2
click at [380, 303] on div "New Lead 0 NZ$ 0 New Deal Qualified 0 NZ$ 0 New Deal In Discussion 6 NZ$ 32,940…" at bounding box center [359, 194] width 492 height 281
click at [235, 206] on div "Owner G [PERSON_NAME]" at bounding box center [221, 203] width 122 height 13
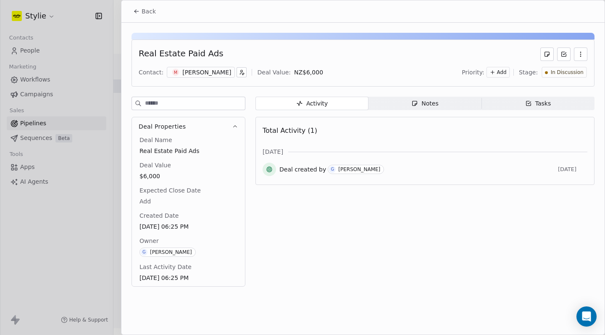
click at [435, 102] on div "Notes" at bounding box center [425, 103] width 27 height 9
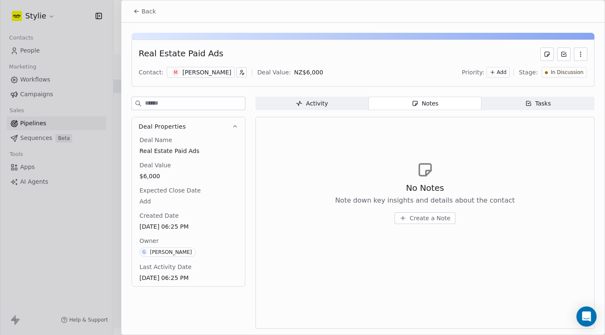
click at [441, 218] on span "Create a Note" at bounding box center [430, 218] width 41 height 8
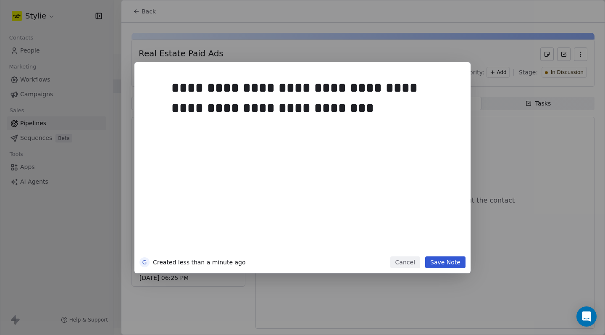
click at [456, 261] on button "Save Note" at bounding box center [445, 262] width 40 height 12
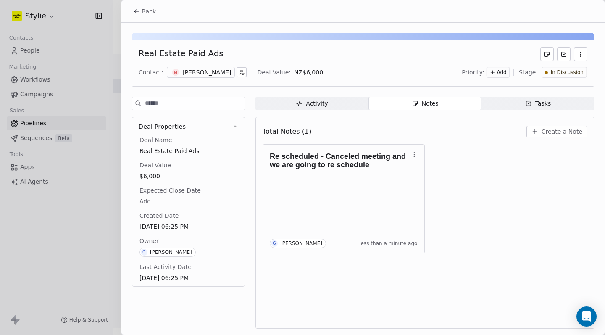
click at [142, 12] on span "Back" at bounding box center [149, 11] width 14 height 8
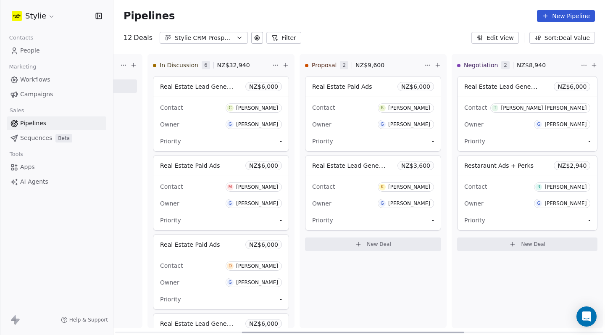
click at [219, 179] on div "Contact M [PERSON_NAME]" at bounding box center [221, 186] width 122 height 14
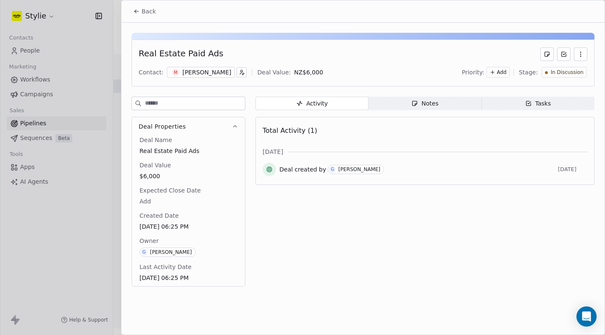
click at [524, 101] on span "Tasks Tasks" at bounding box center [538, 103] width 113 height 13
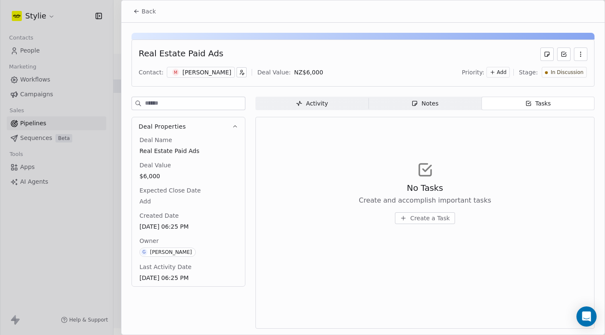
click at [426, 216] on span "Create a Task" at bounding box center [430, 218] width 40 height 8
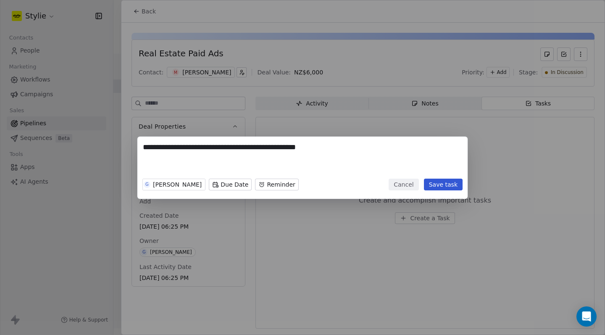
type textarea "**********"
click at [230, 177] on div "G [PERSON_NAME] Due Date Reminder" at bounding box center [220, 184] width 156 height 18
click at [227, 190] on body "Stylie Contacts People Marketing Workflows Campaigns Sales Pipelines Sequences …" at bounding box center [302, 167] width 605 height 335
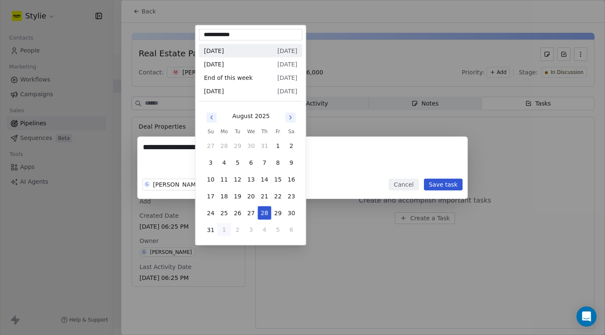
click at [224, 230] on button "1" at bounding box center [224, 229] width 13 height 13
type input "**********"
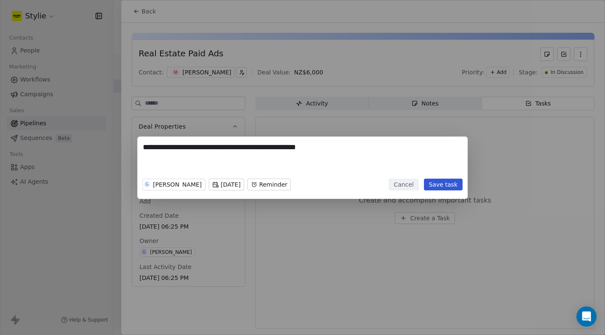
click at [456, 186] on button "Save task" at bounding box center [443, 185] width 39 height 12
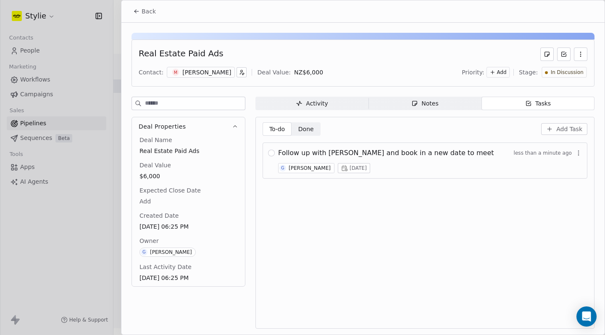
click at [133, 14] on icon at bounding box center [136, 11] width 7 height 7
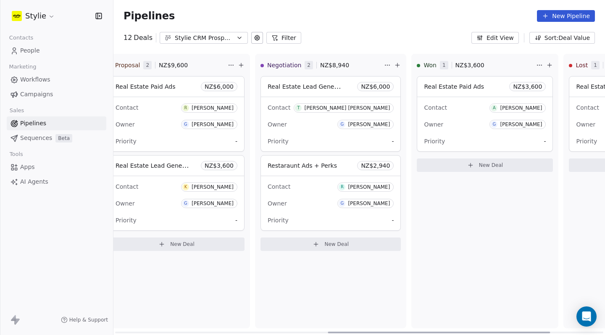
scroll to position [0, 471]
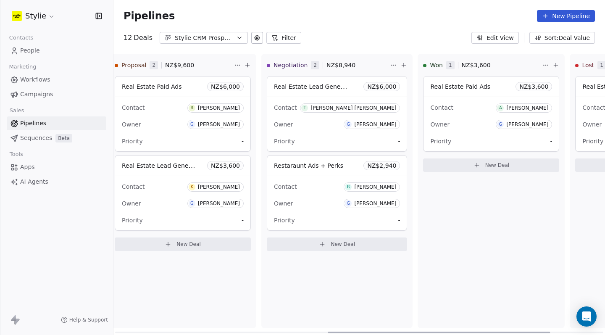
drag, startPoint x: 372, startPoint y: 331, endPoint x: 458, endPoint y: 322, distance: 86.6
click at [458, 322] on div "New Lead 0 NZ$ 0 New Deal Qualified 0 NZ$ 0 New Deal In Discussion 6 NZ$ 32,940…" at bounding box center [359, 194] width 492 height 281
click at [332, 97] on div "Contact T [PERSON_NAME] [PERSON_NAME] Owner G [PERSON_NAME] Priority -" at bounding box center [337, 124] width 140 height 54
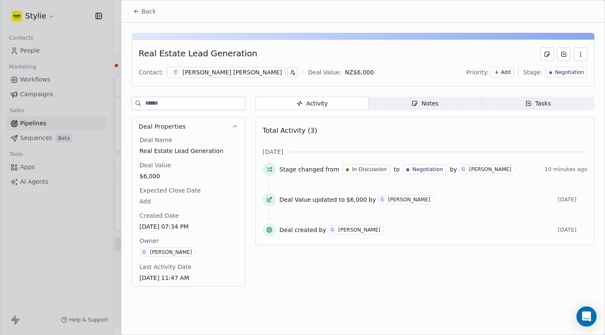
click at [472, 104] on span "Notes Notes" at bounding box center [425, 103] width 113 height 13
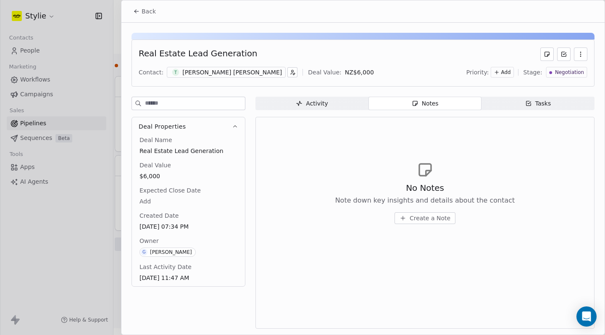
click at [409, 217] on button "Create a Note" at bounding box center [425, 218] width 61 height 12
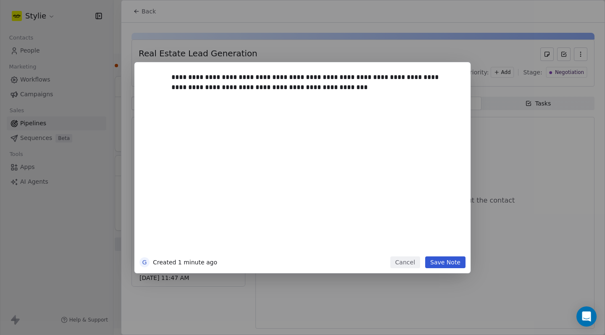
click at [455, 270] on div "**********" at bounding box center [303, 167] width 336 height 211
click at [456, 265] on button "Save Note" at bounding box center [445, 262] width 40 height 12
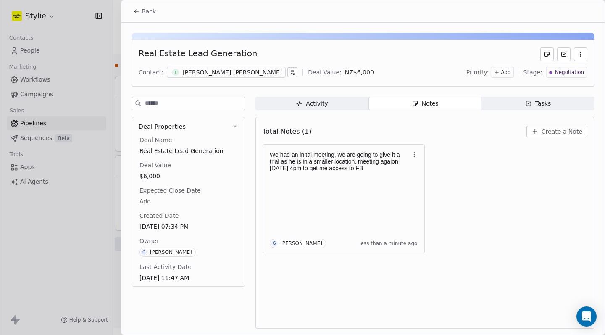
click at [143, 13] on span "Back" at bounding box center [149, 11] width 14 height 8
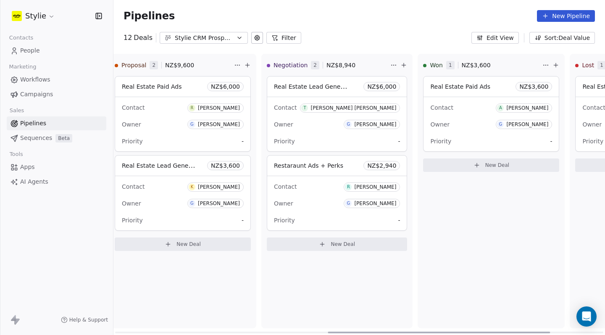
click at [333, 201] on div "Owner G [PERSON_NAME]" at bounding box center [337, 203] width 126 height 13
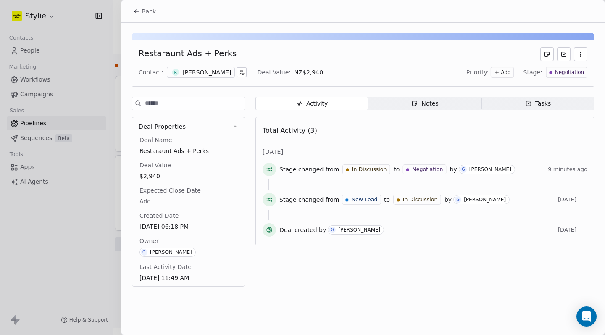
click at [439, 104] on span "Notes Notes" at bounding box center [425, 103] width 113 height 13
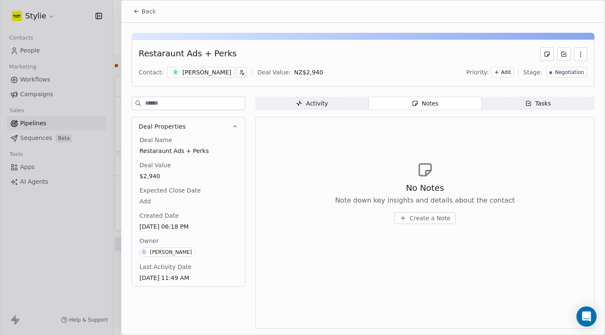
click at [445, 217] on span "Create a Note" at bounding box center [430, 218] width 41 height 8
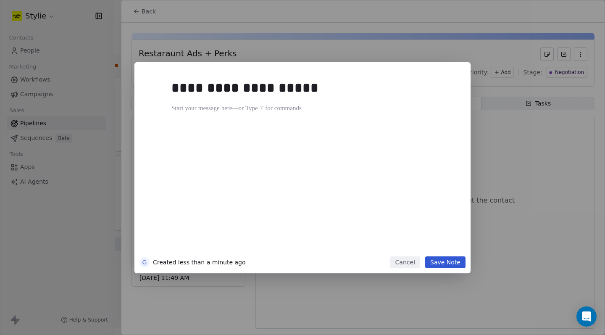
click at [358, 150] on div "**********" at bounding box center [316, 163] width 288 height 179
click at [440, 261] on button "Save Note" at bounding box center [445, 262] width 40 height 12
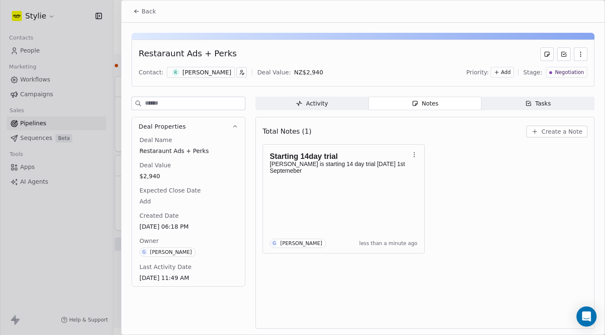
click at [141, 16] on button "Back" at bounding box center [144, 11] width 33 height 15
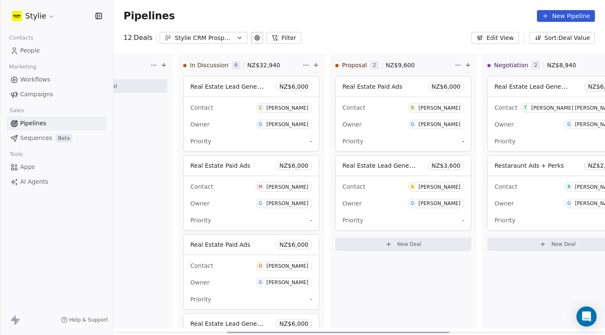
scroll to position [0, 248]
drag, startPoint x: 345, startPoint y: 335, endPoint x: 244, endPoint y: 330, distance: 101.0
click at [244, 332] on div at bounding box center [338, 333] width 222 height 2
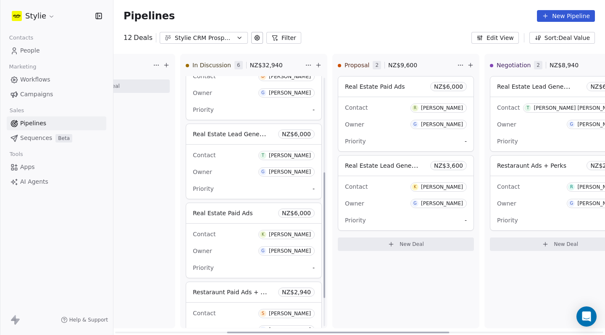
scroll to position [246, 0]
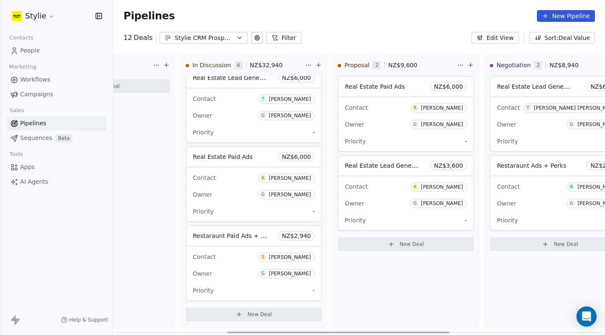
click at [245, 272] on div "Owner G [PERSON_NAME]" at bounding box center [254, 273] width 122 height 13
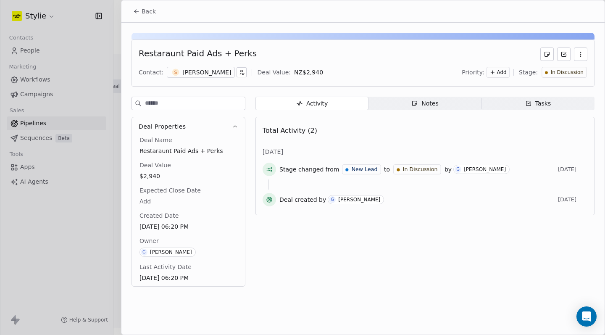
click at [430, 111] on div "Activity Activity Notes Notes Tasks Tasks Total Activity (2) [DATE] Stage chang…" at bounding box center [425, 194] width 339 height 195
click at [431, 106] on div "Notes" at bounding box center [425, 103] width 27 height 9
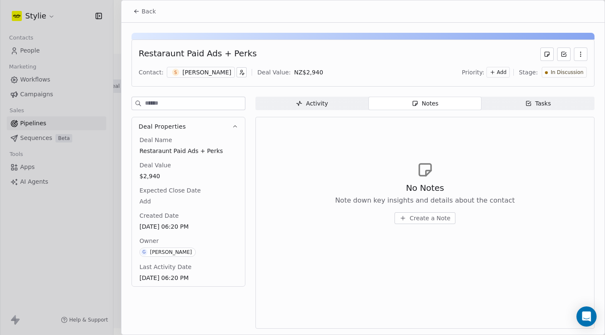
click at [402, 217] on button "Create a Note" at bounding box center [425, 218] width 61 height 12
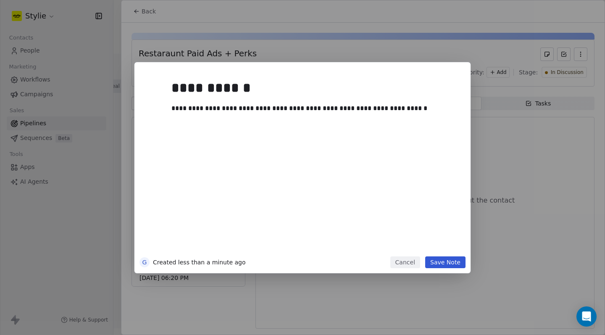
click at [456, 256] on button "Save Note" at bounding box center [445, 262] width 40 height 12
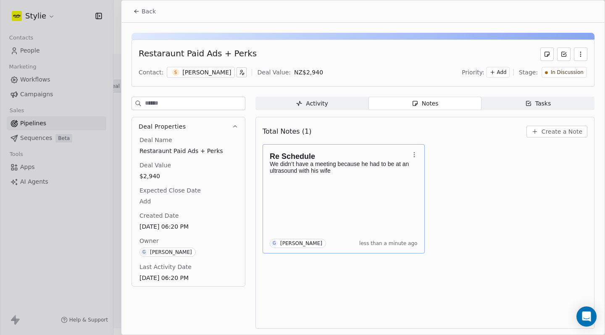
click at [306, 188] on div "Re Schedule We didn’t have a meeting because he had to be at an ultrasound with…" at bounding box center [344, 199] width 148 height 98
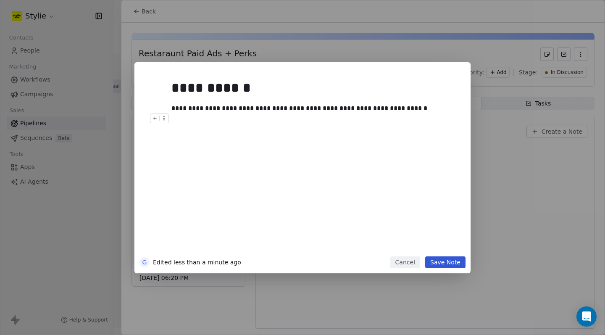
click at [422, 113] on div at bounding box center [316, 118] width 288 height 10
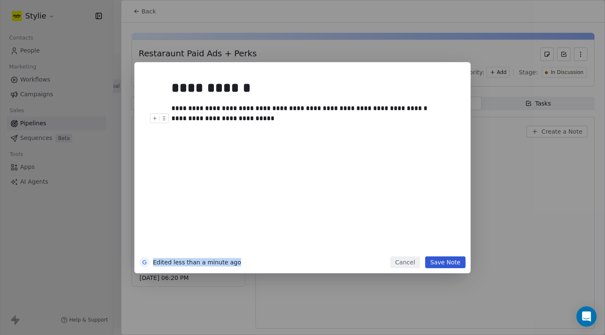
click at [445, 258] on div "**********" at bounding box center [303, 167] width 336 height 211
click at [445, 260] on button "Save Note" at bounding box center [445, 262] width 40 height 12
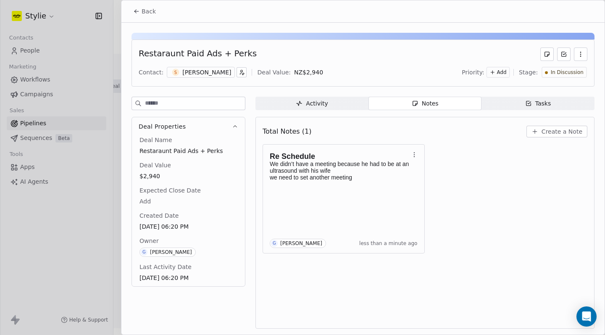
click at [134, 11] on icon at bounding box center [136, 11] width 7 height 7
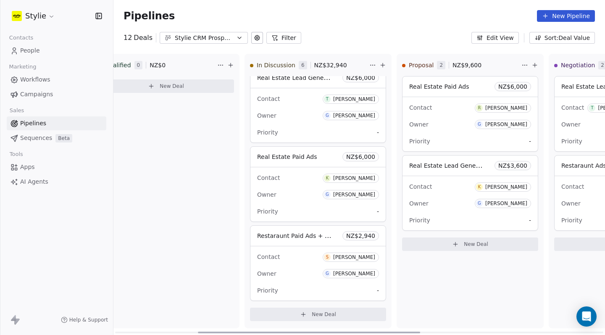
scroll to position [0, 181]
drag, startPoint x: 380, startPoint y: 334, endPoint x: 350, endPoint y: 318, distance: 33.7
click at [350, 318] on div "New Lead 0 NZ$ 0 New Deal Qualified 0 NZ$ 0 New Deal In Discussion 6 NZ$ 32,940…" at bounding box center [359, 194] width 492 height 281
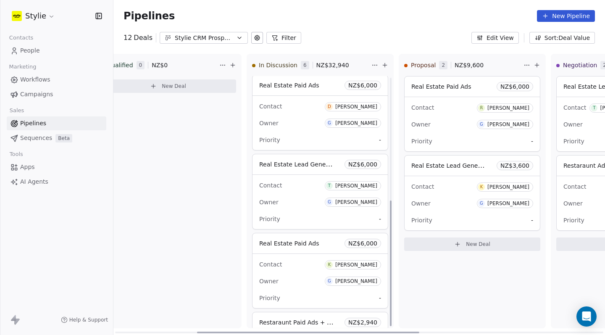
scroll to position [246, 0]
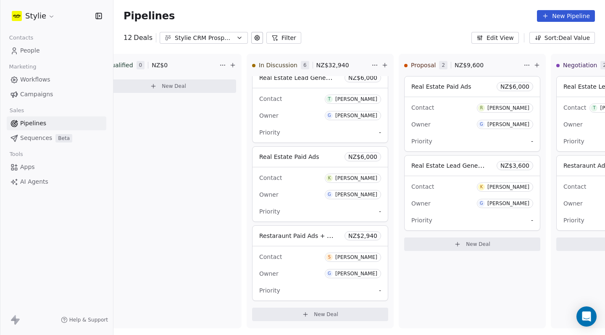
click at [36, 53] on span "People" at bounding box center [30, 50] width 20 height 9
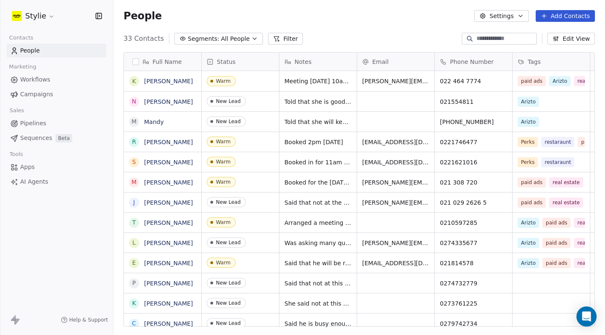
scroll to position [289, 486]
click at [221, 143] on div "Warm" at bounding box center [223, 142] width 15 height 6
click at [187, 142] on link "[PERSON_NAME]" at bounding box center [168, 142] width 49 height 7
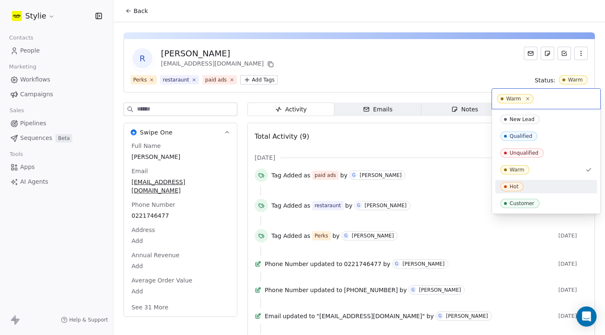
click at [512, 185] on div "Hot" at bounding box center [514, 187] width 9 height 6
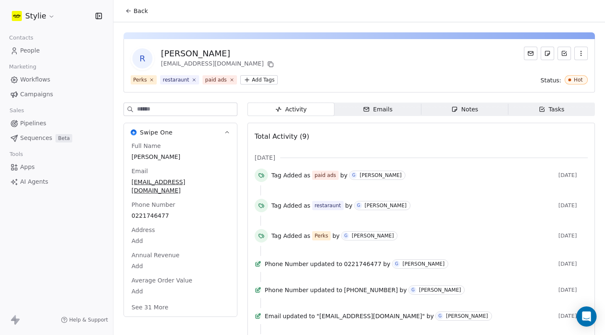
click at [487, 108] on span "Notes Notes" at bounding box center [465, 109] width 87 height 13
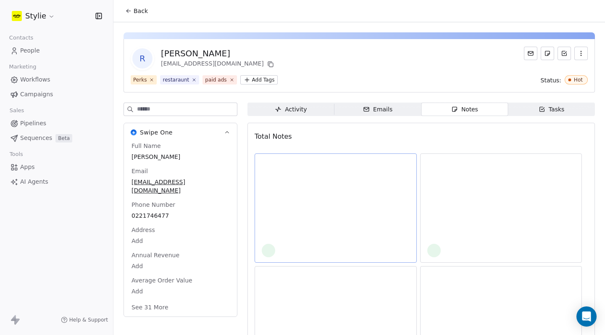
click at [317, 183] on div at bounding box center [336, 208] width 148 height 98
click at [496, 216] on div at bounding box center [421, 320] width 333 height 335
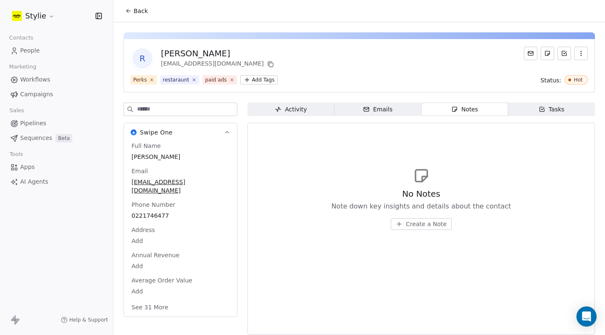
click at [398, 220] on button "Create a Note" at bounding box center [421, 224] width 61 height 12
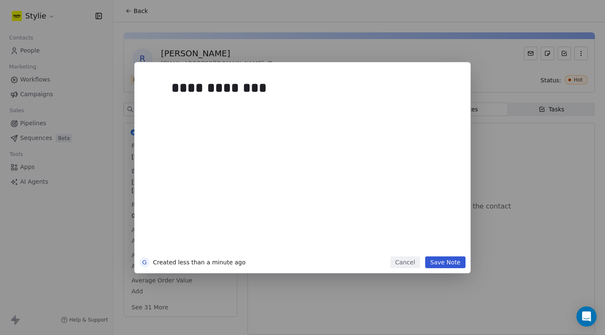
click at [296, 200] on div "**********" at bounding box center [316, 163] width 288 height 179
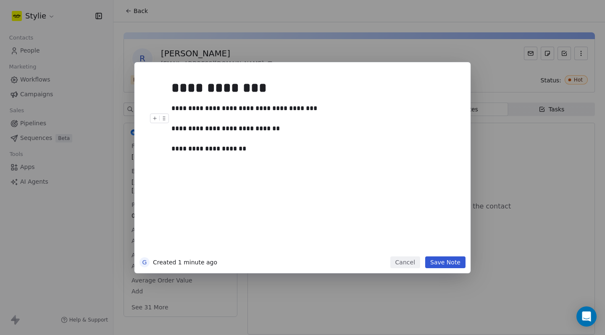
click at [420, 266] on button "Cancel" at bounding box center [406, 262] width 30 height 12
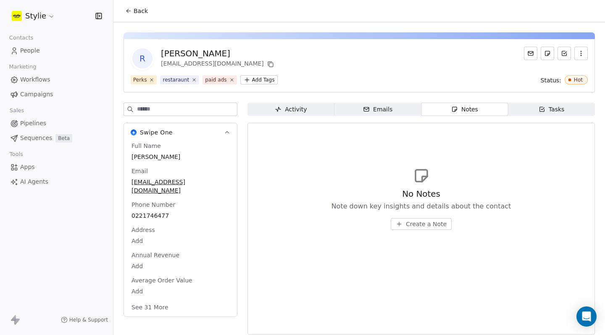
click at [416, 240] on div "No Notes Note down key insights and details about the contact Create a Note" at bounding box center [421, 198] width 333 height 103
click at [414, 229] on button "Create a Note" at bounding box center [421, 224] width 61 height 12
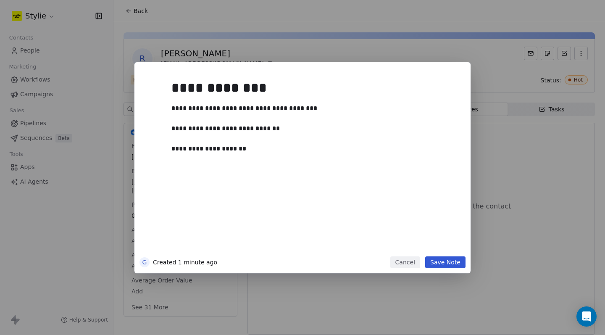
click at [449, 251] on div "**********" at bounding box center [316, 163] width 288 height 179
click at [450, 261] on button "Save Note" at bounding box center [445, 262] width 40 height 12
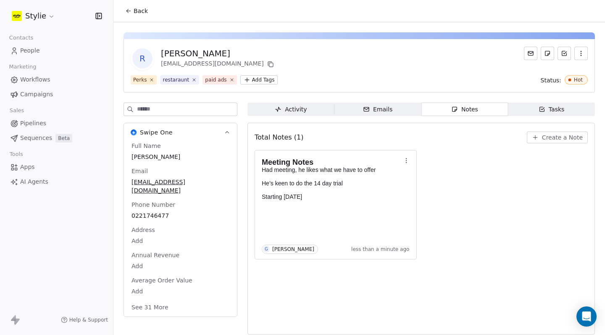
click at [137, 15] on span "Back" at bounding box center [141, 11] width 14 height 8
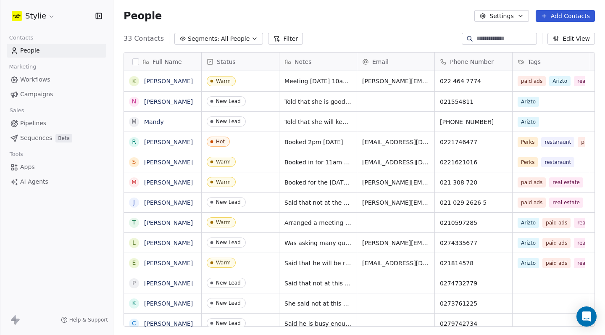
scroll to position [289, 486]
